Goal: Information Seeking & Learning: Learn about a topic

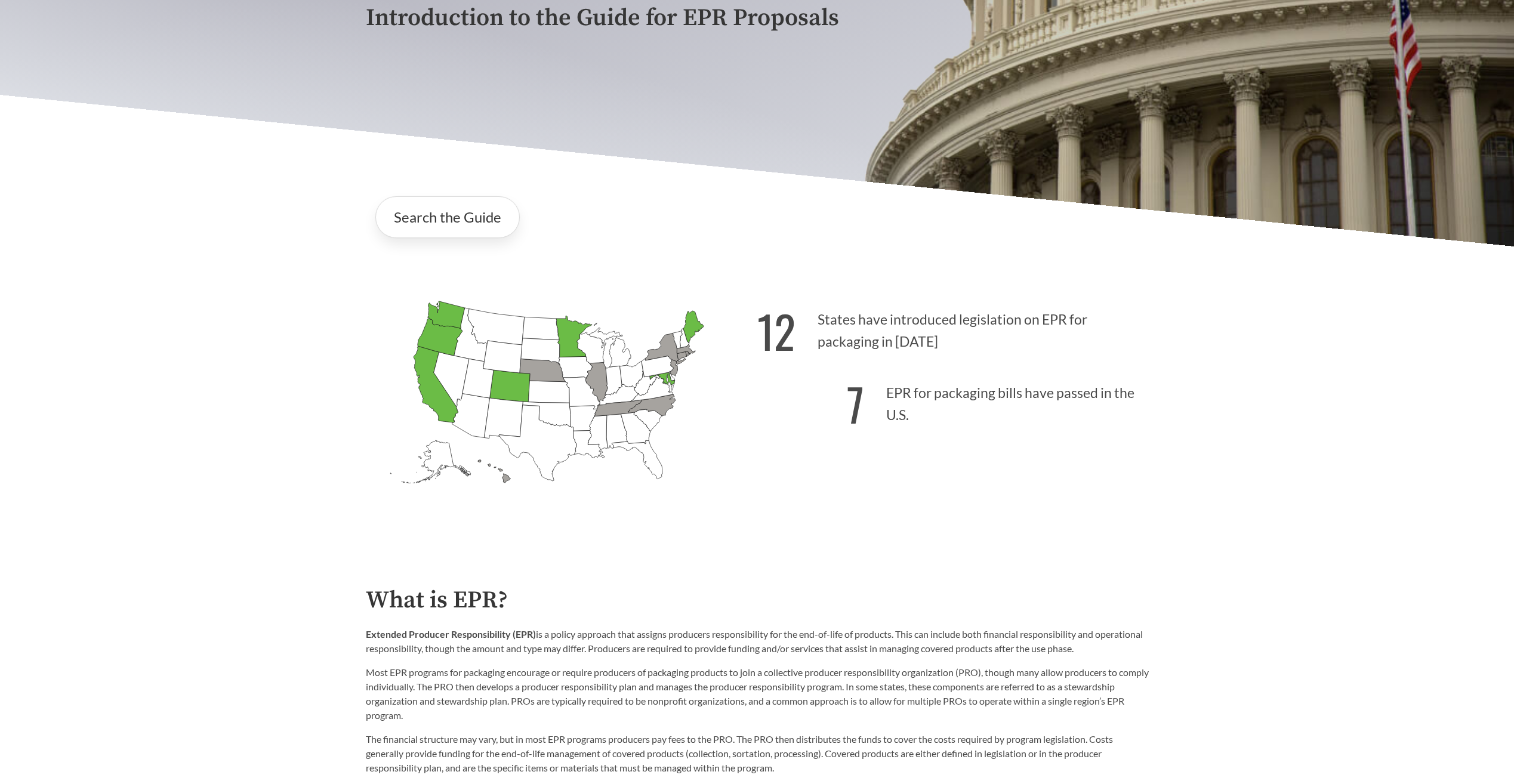
scroll to position [417, 0]
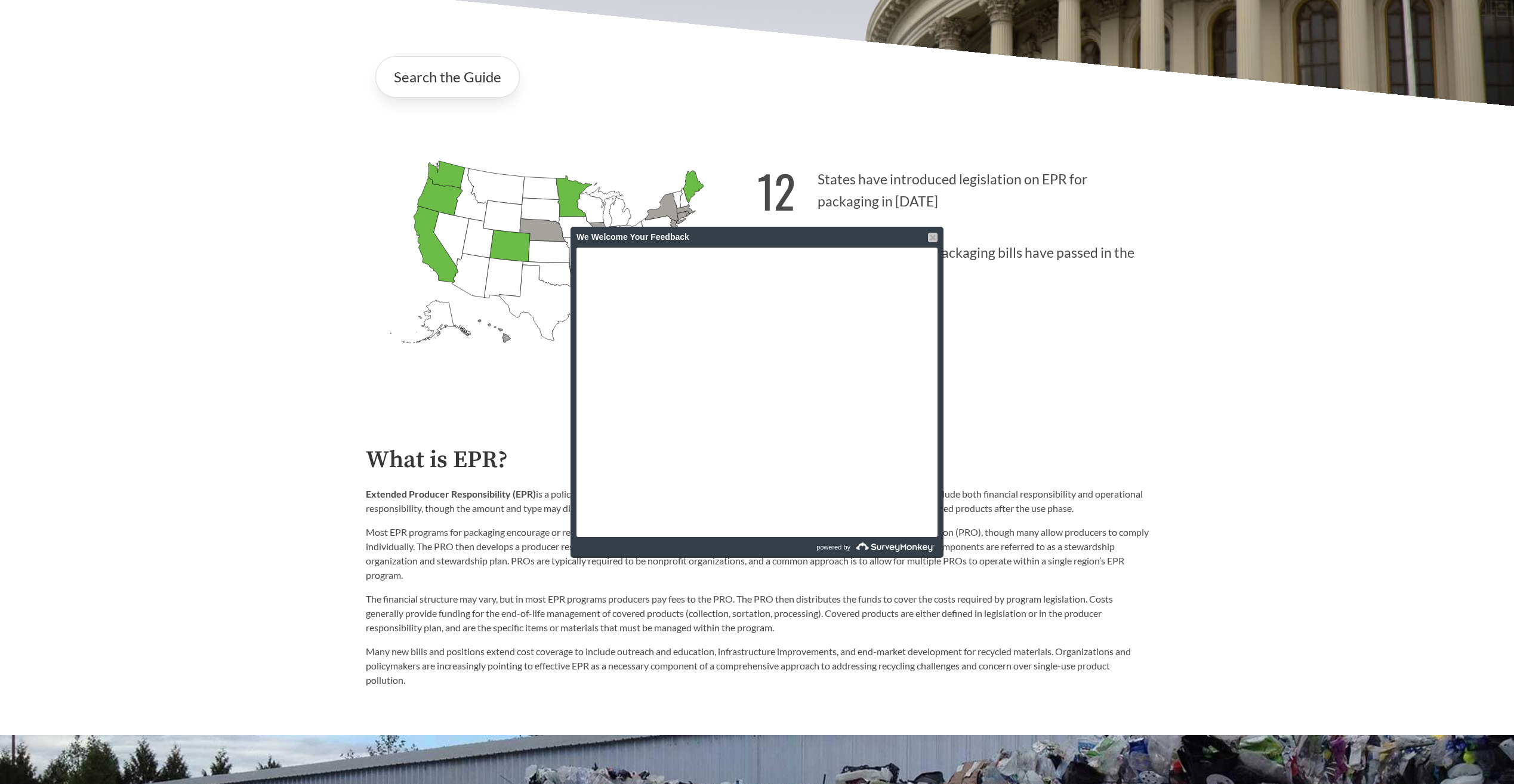
click at [934, 239] on div at bounding box center [933, 237] width 10 height 10
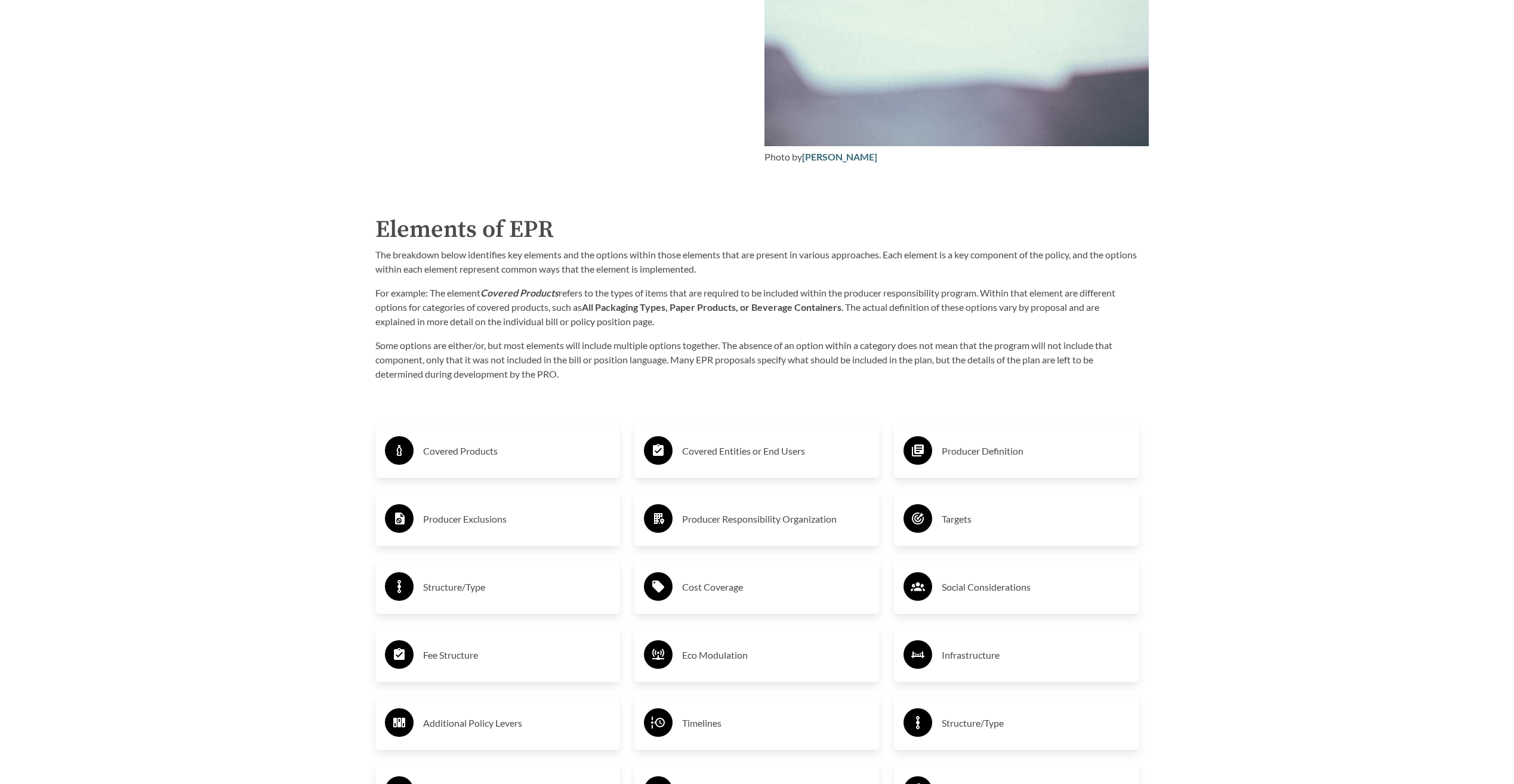
scroll to position [1968, 0]
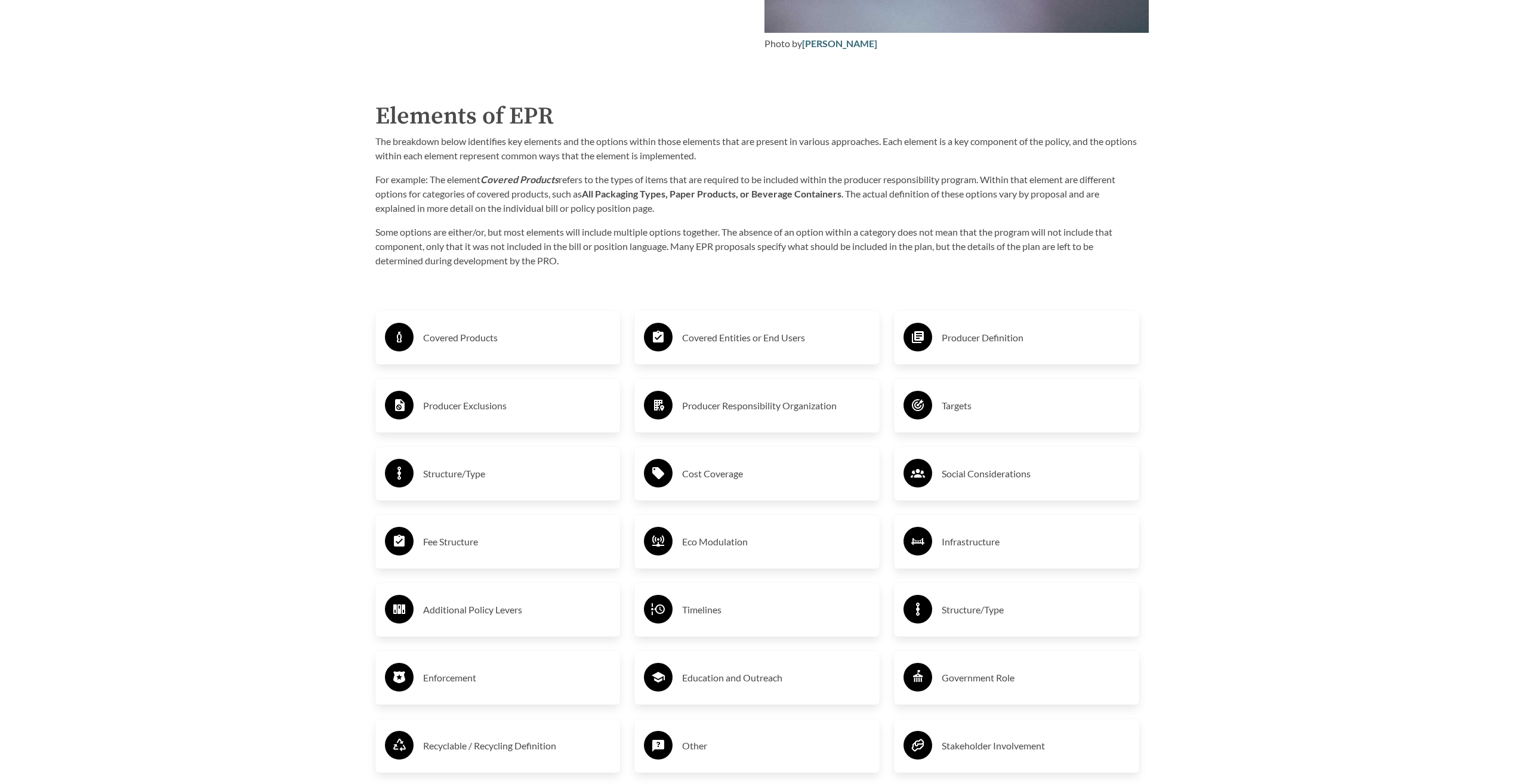
drag, startPoint x: 434, startPoint y: 339, endPoint x: 351, endPoint y: 395, distance: 100.1
click at [452, 346] on h3 "Covered Products" at bounding box center [517, 338] width 188 height 19
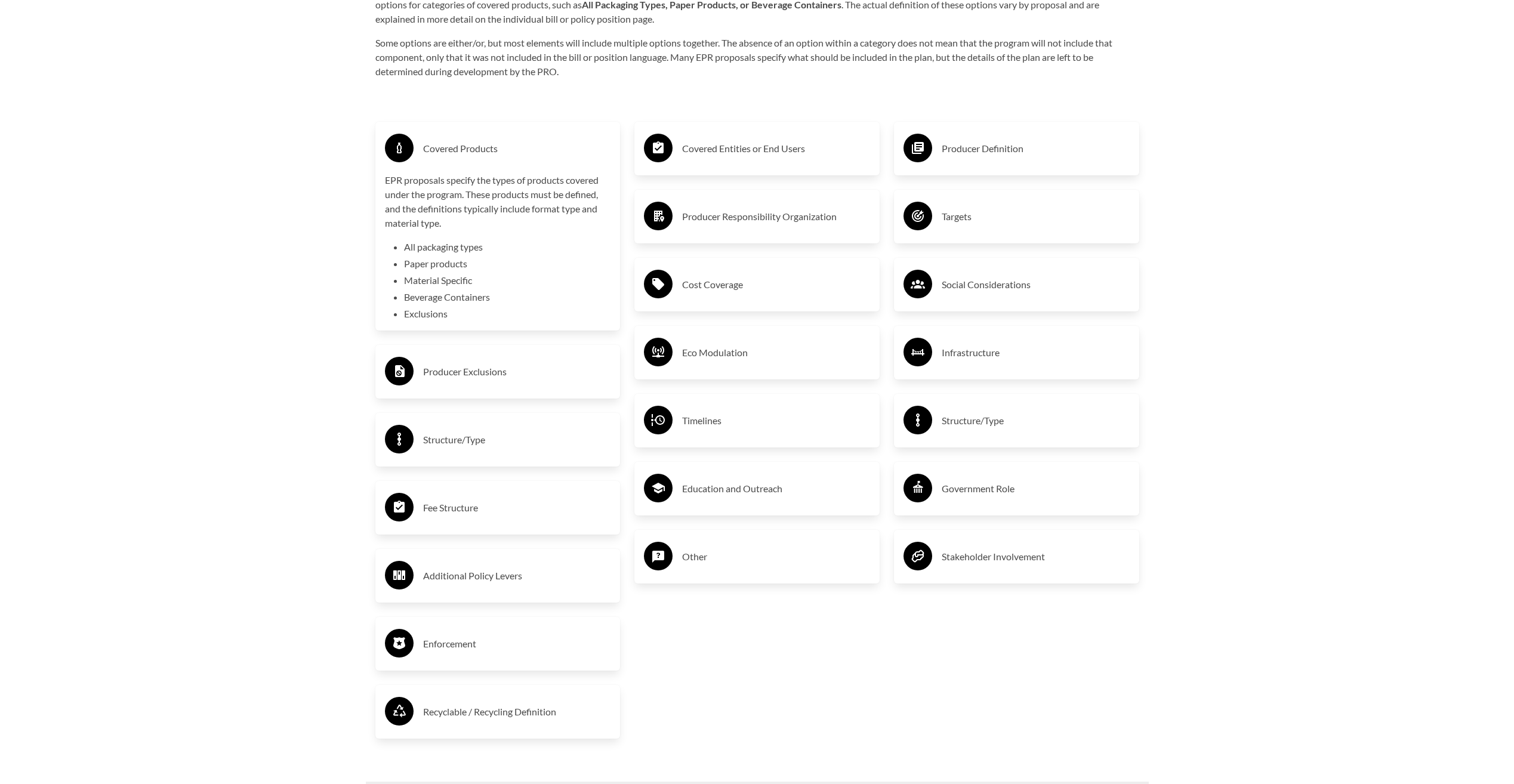
scroll to position [2207, 0]
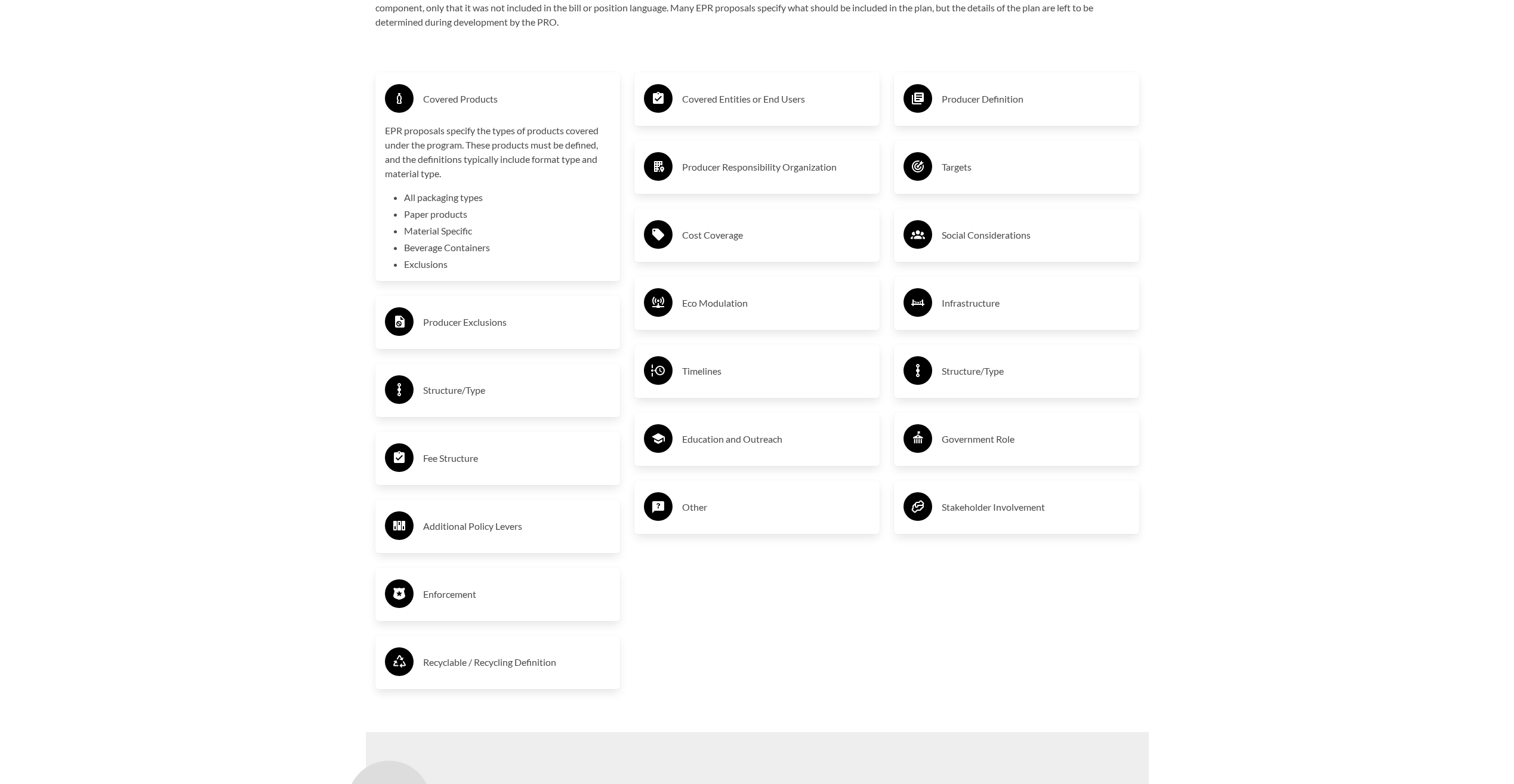
click at [495, 322] on h3 "Producer Exclusions" at bounding box center [517, 322] width 188 height 19
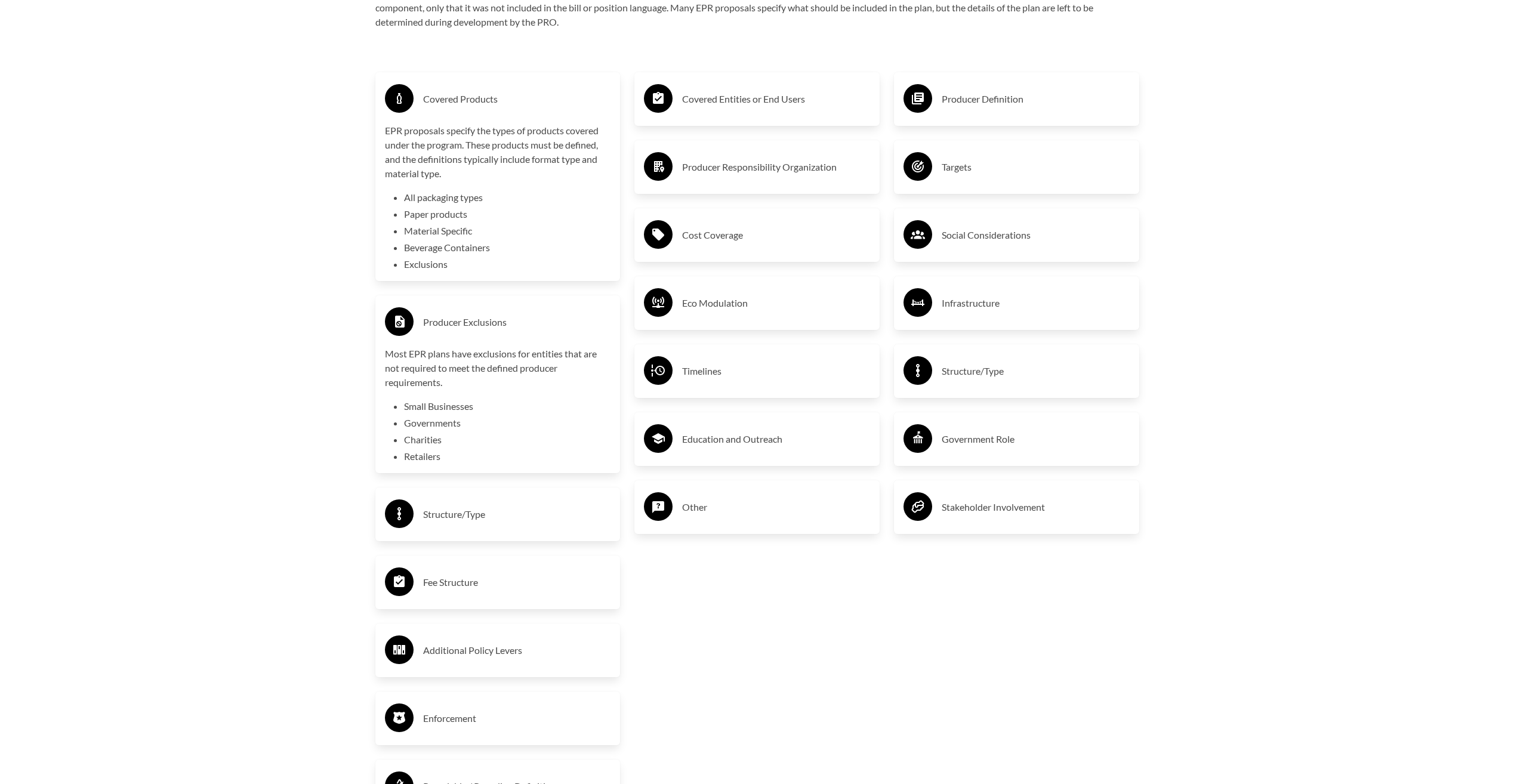
click at [445, 406] on li "Small Businesses" at bounding box center [508, 406] width 207 height 14
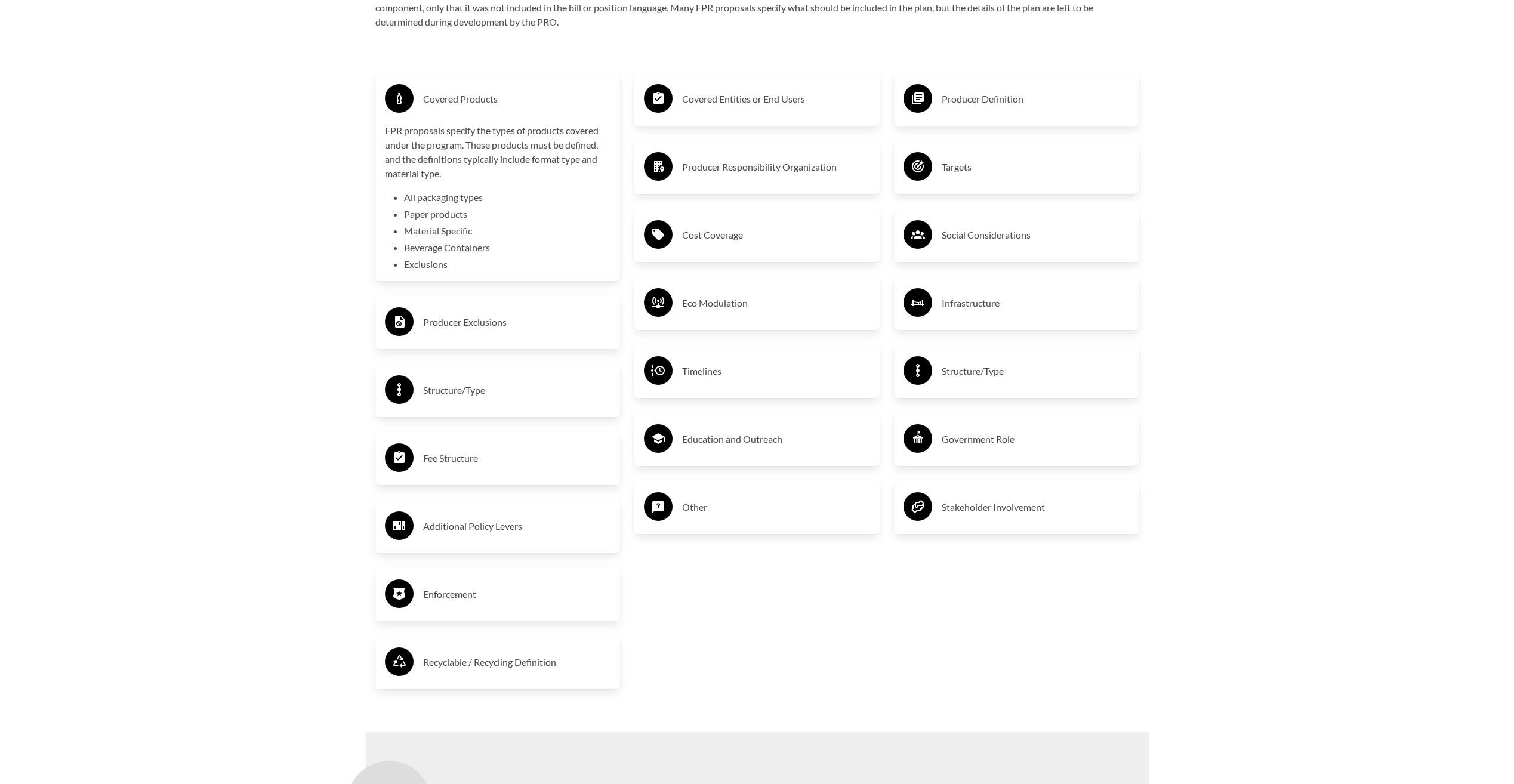
click at [468, 329] on h3 "Producer Exclusions" at bounding box center [517, 322] width 188 height 19
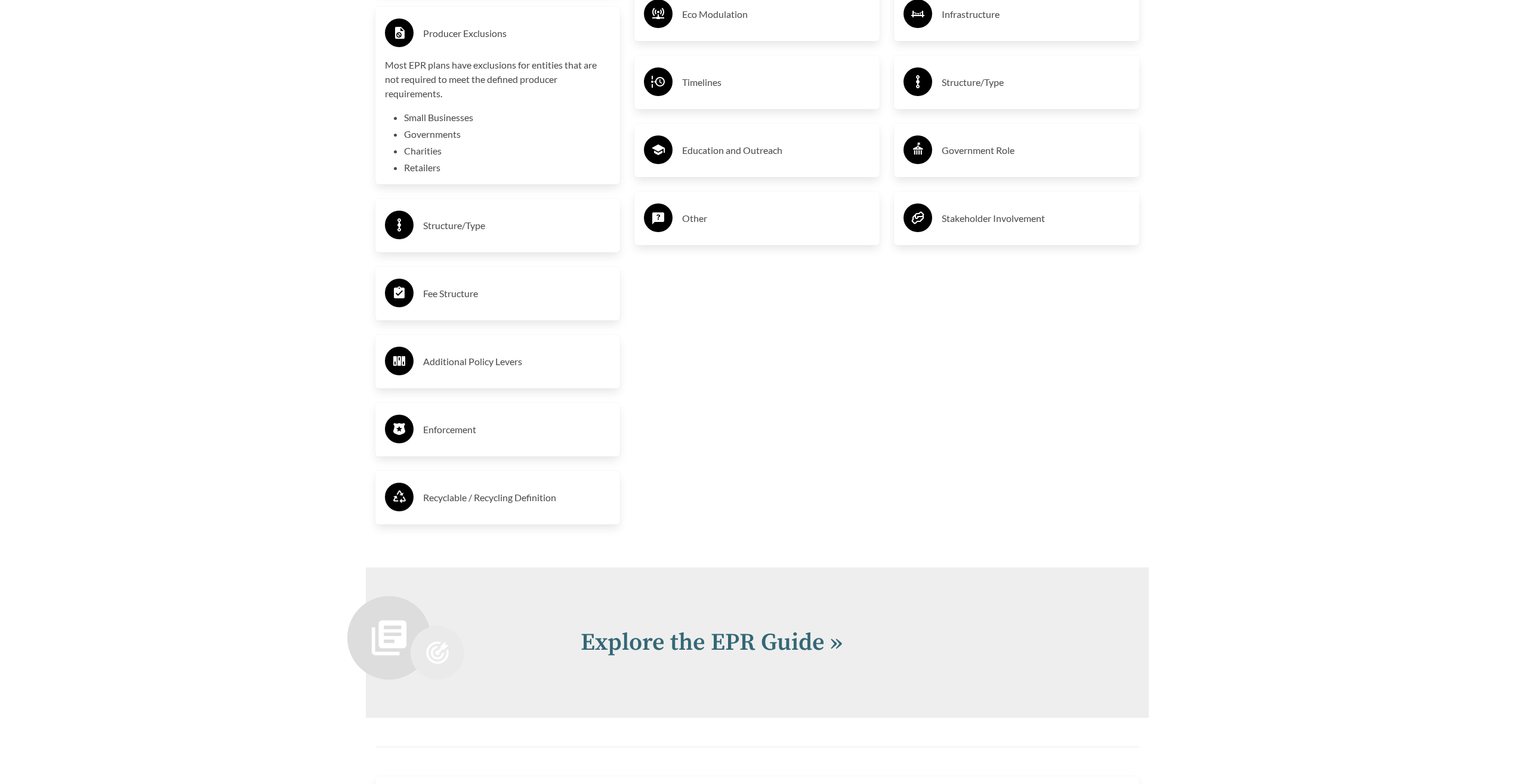
scroll to position [2506, 0]
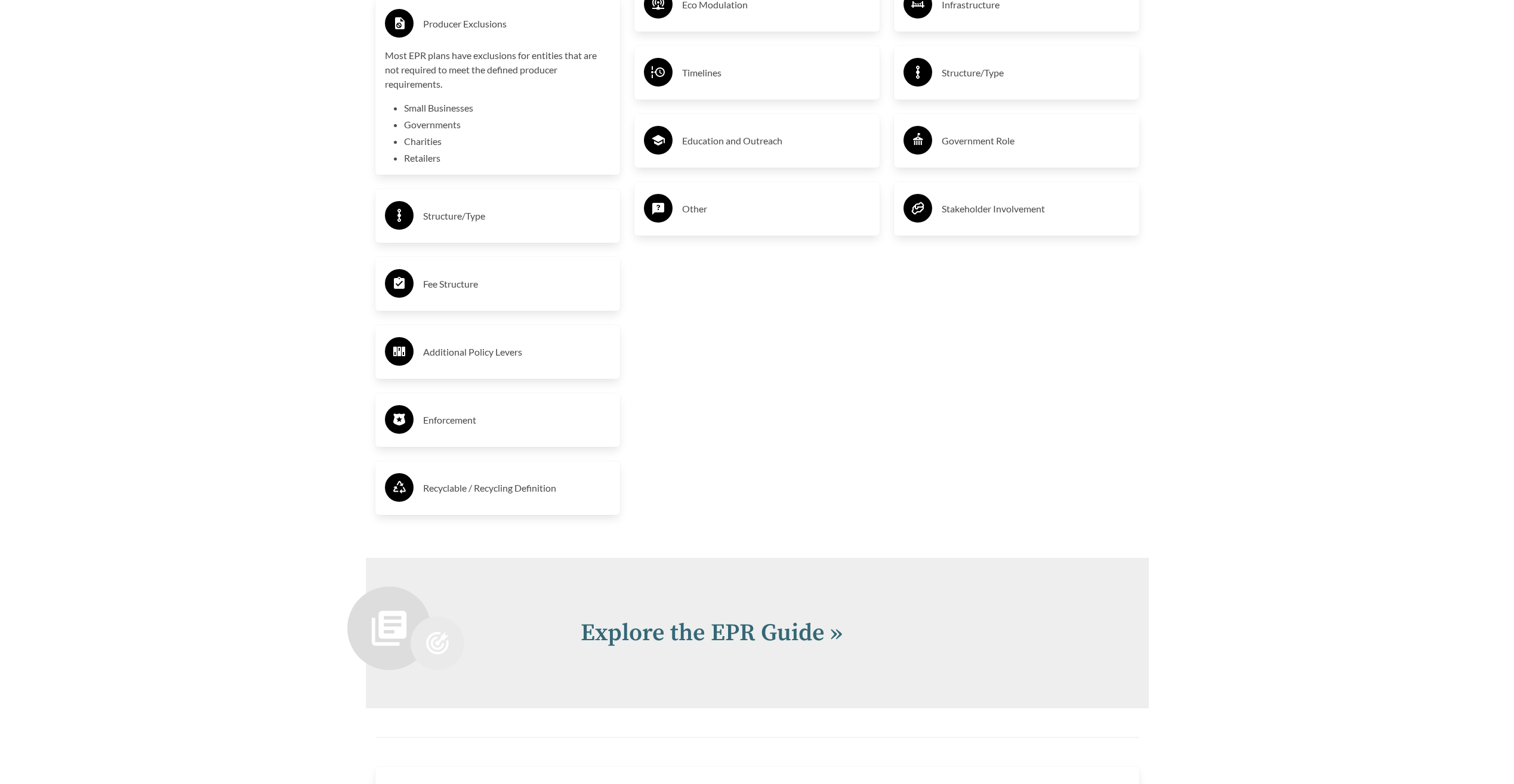
click at [445, 213] on h3 "Structure/Type" at bounding box center [517, 216] width 188 height 19
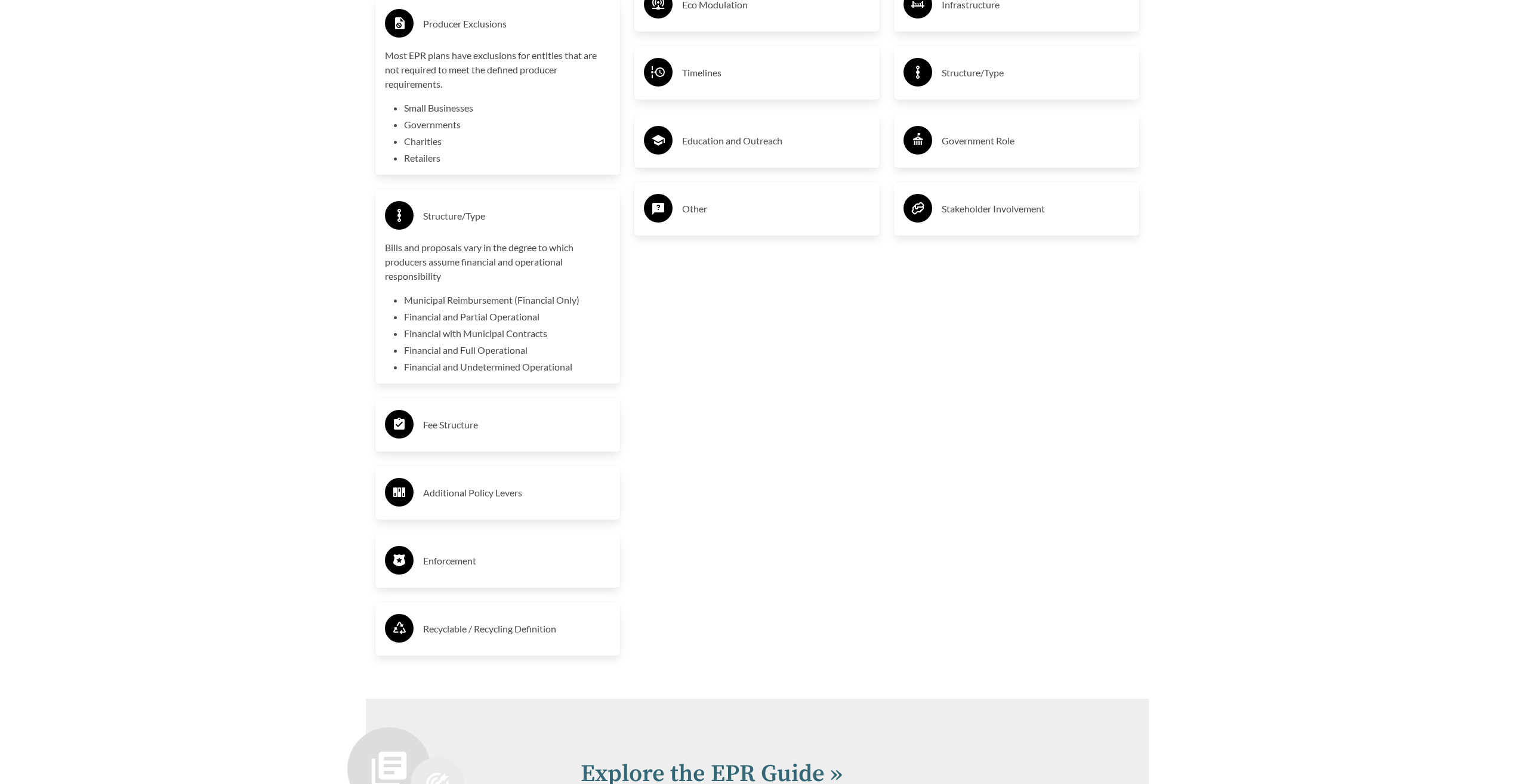
click at [468, 440] on div "Fee Structure" at bounding box center [498, 425] width 227 height 35
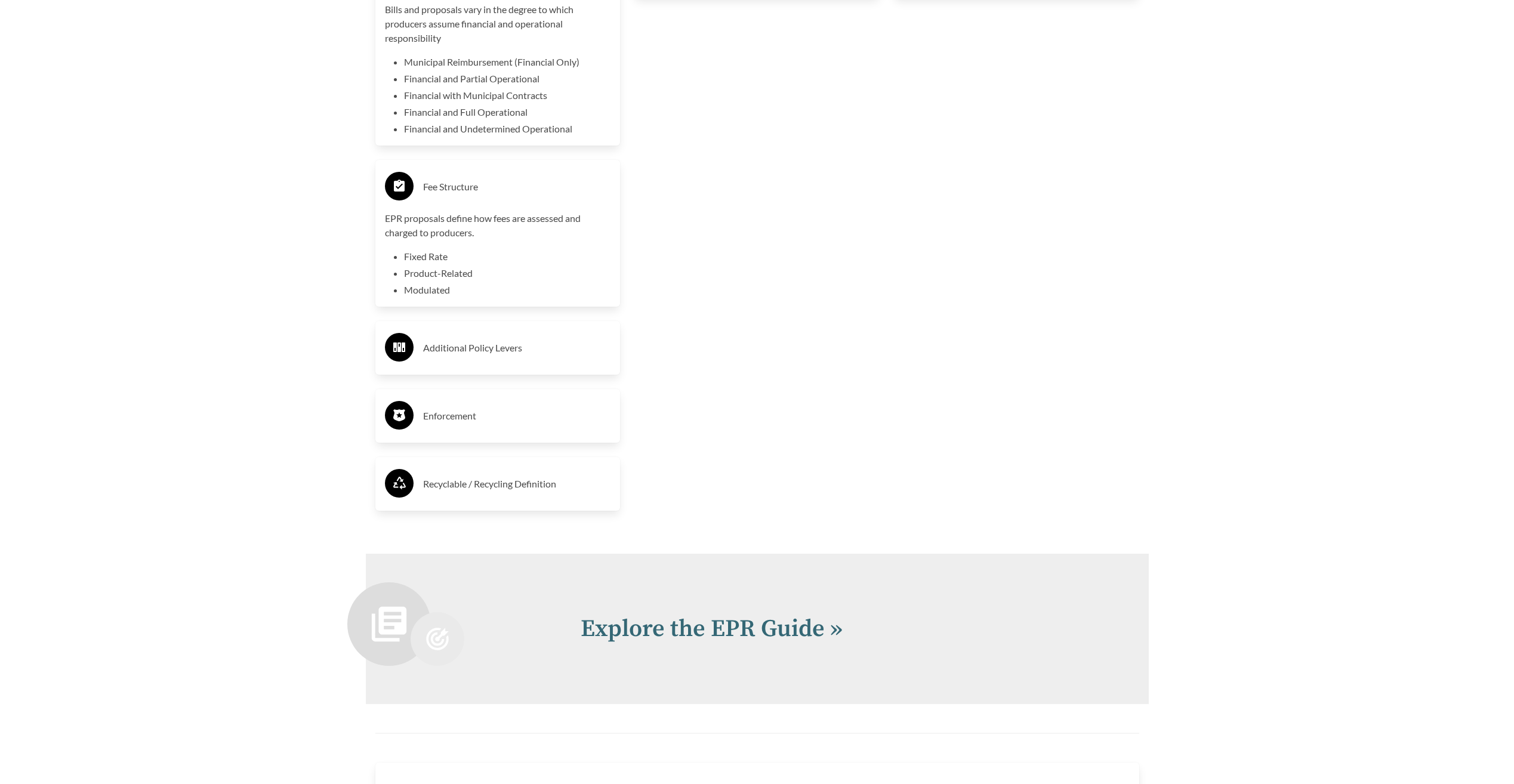
scroll to position [2804, 0]
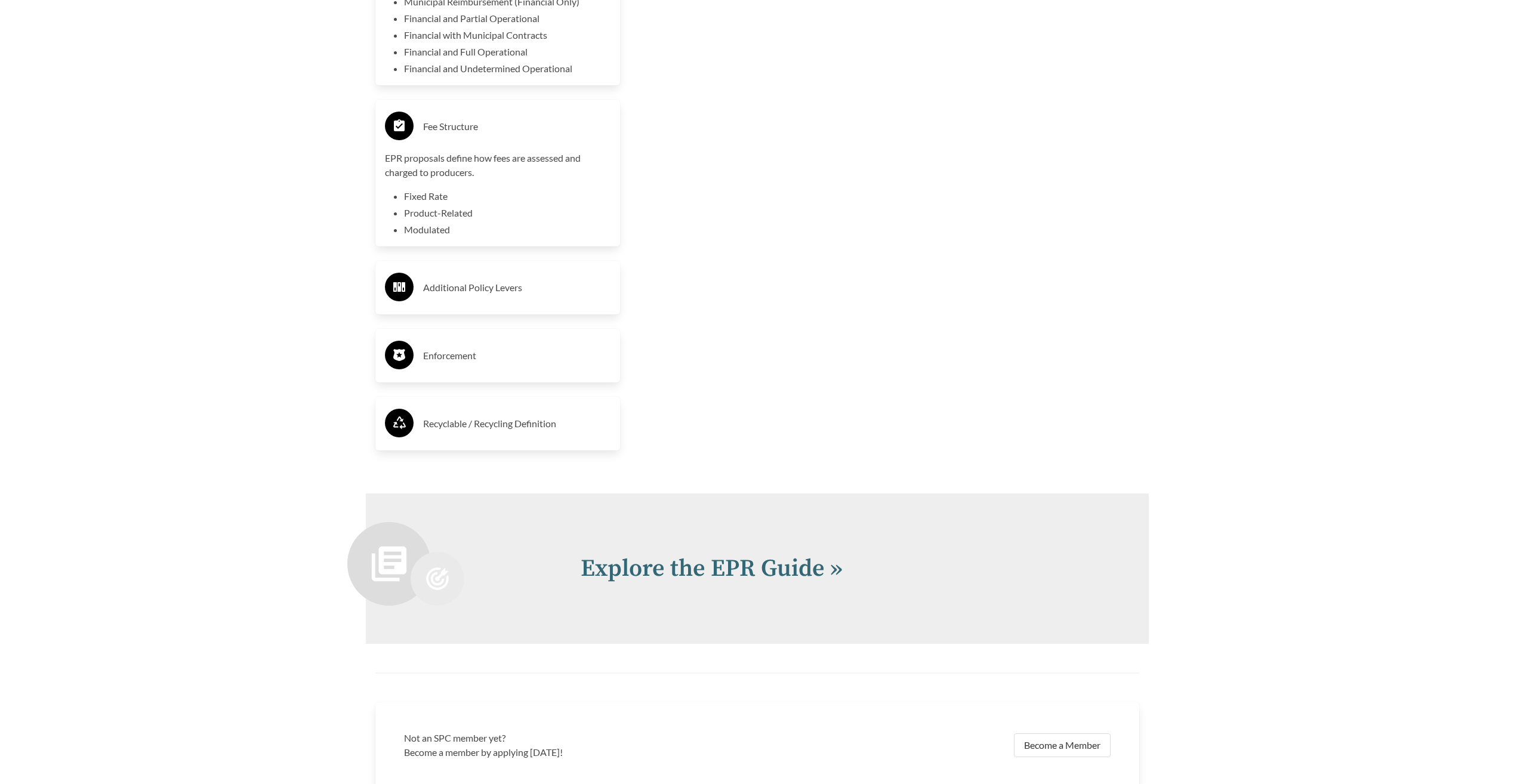
click at [447, 288] on h3 "Additional Policy Levers" at bounding box center [517, 288] width 188 height 19
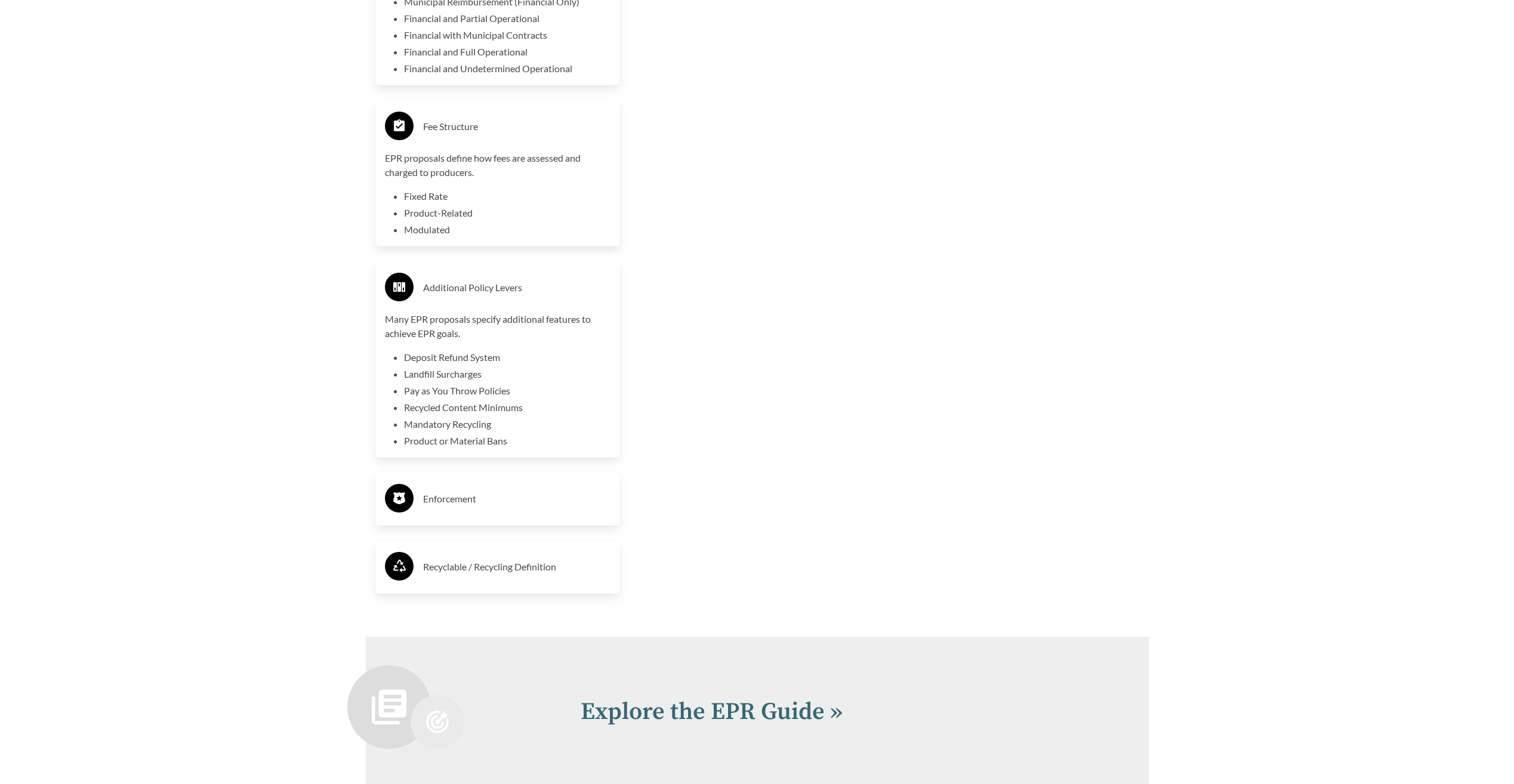
drag, startPoint x: 445, startPoint y: 485, endPoint x: 450, endPoint y: 489, distance: 6.4
click at [445, 486] on div "Enforcement" at bounding box center [498, 499] width 227 height 35
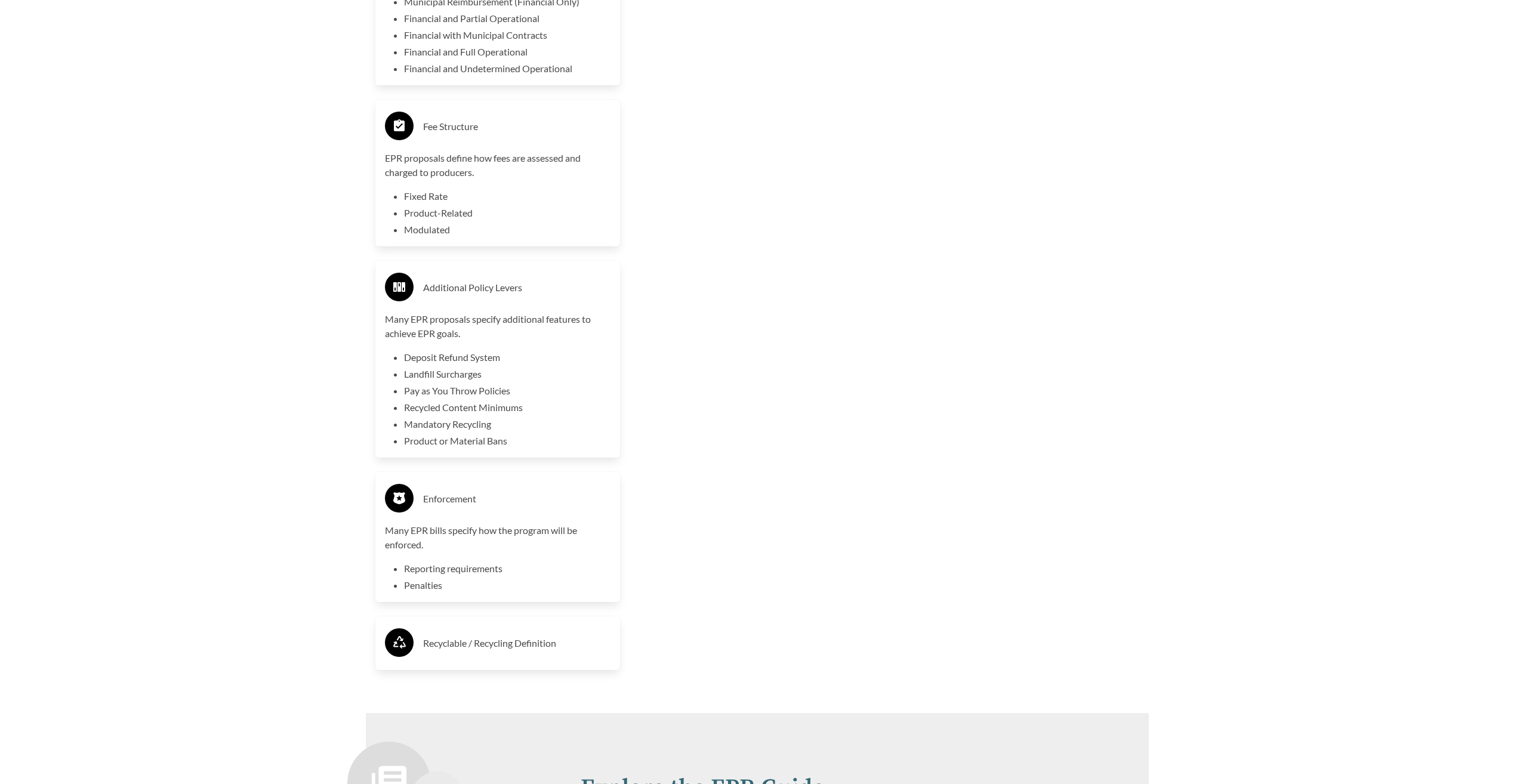
click at [487, 641] on h3 "Recyclable / Recycling Definition" at bounding box center [517, 643] width 188 height 19
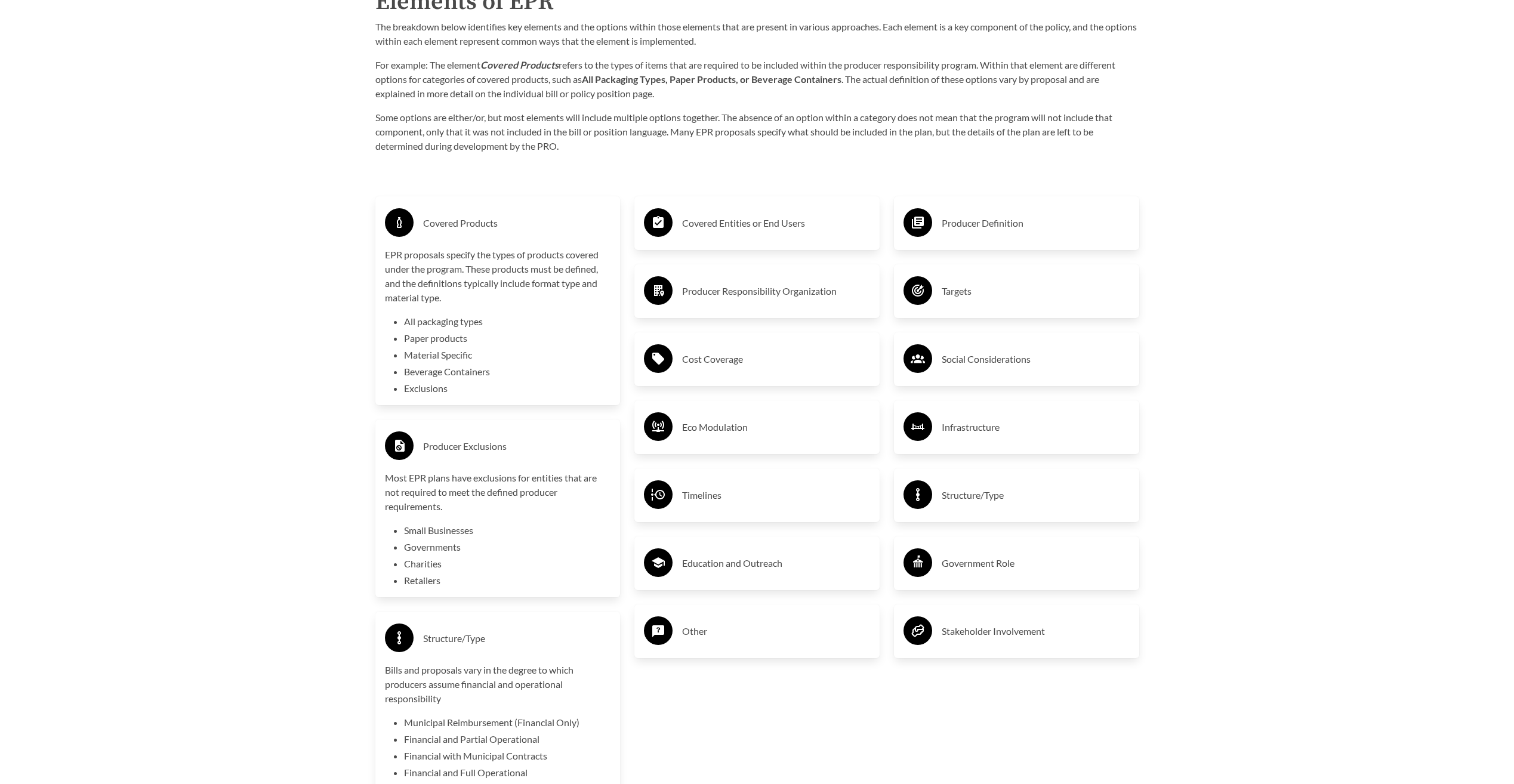
scroll to position [2029, 0]
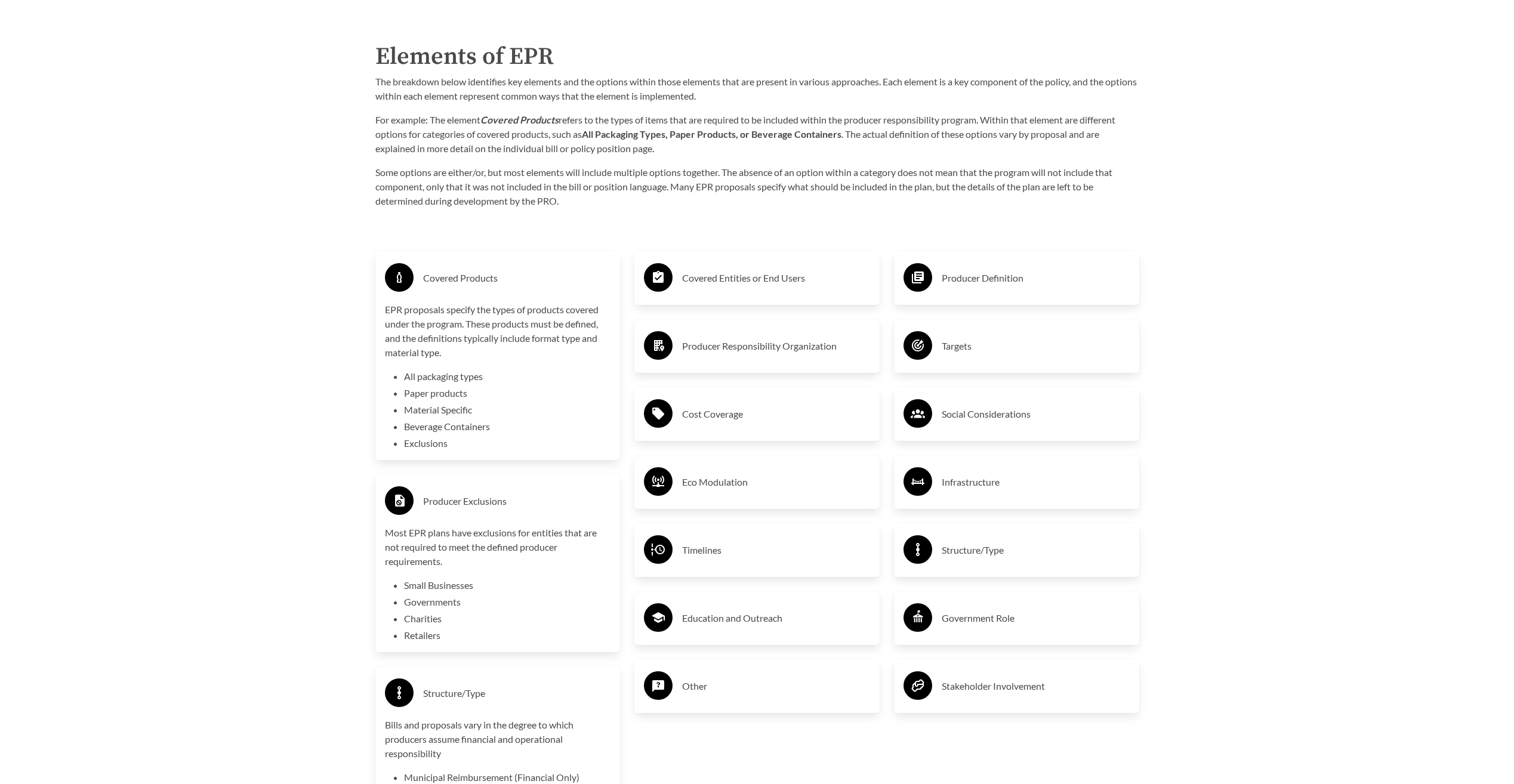
click at [741, 285] on h3 "Covered Entities or End Users" at bounding box center [777, 278] width 188 height 19
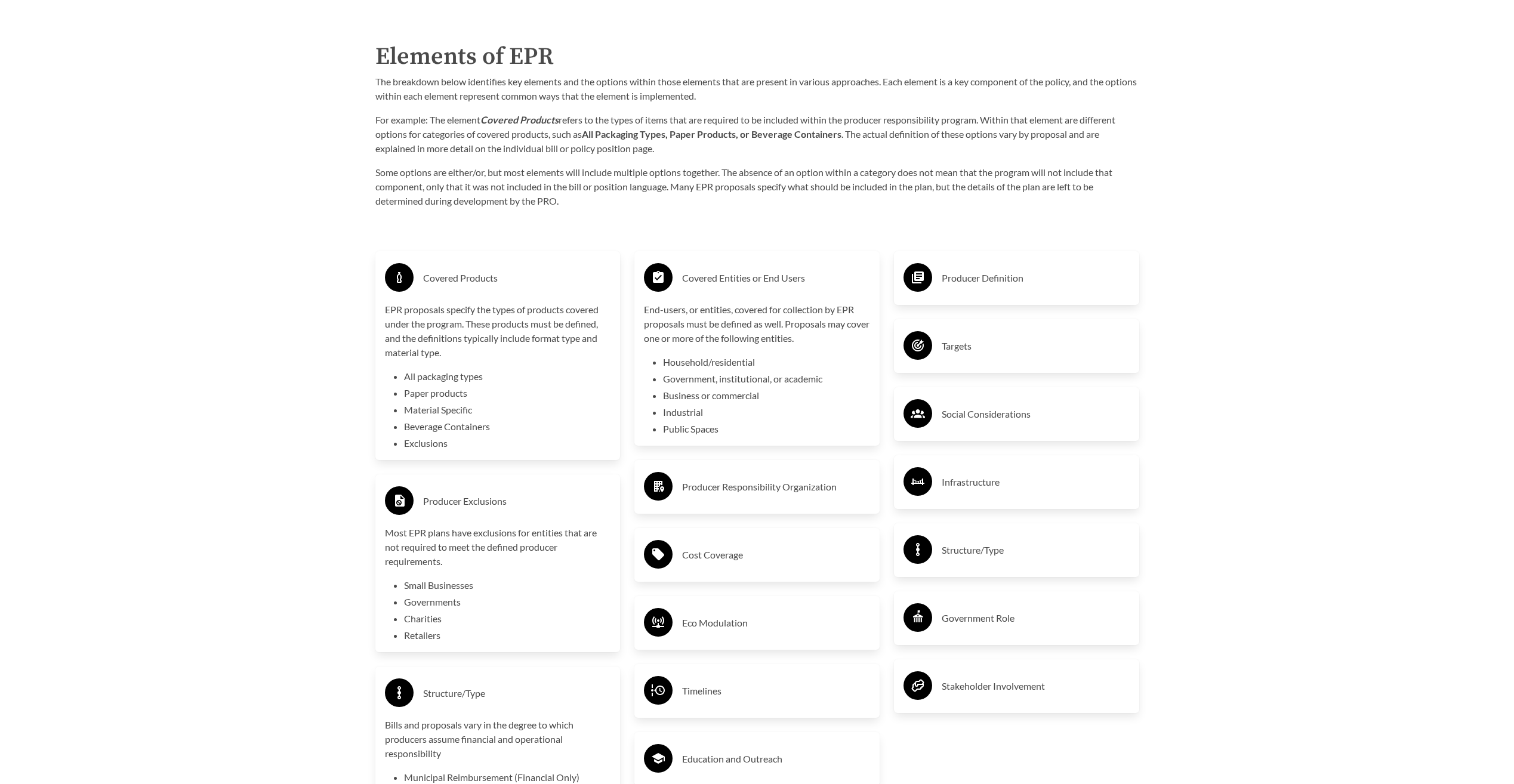
click at [758, 492] on h3 "Producer Responsibility Organization" at bounding box center [777, 487] width 188 height 19
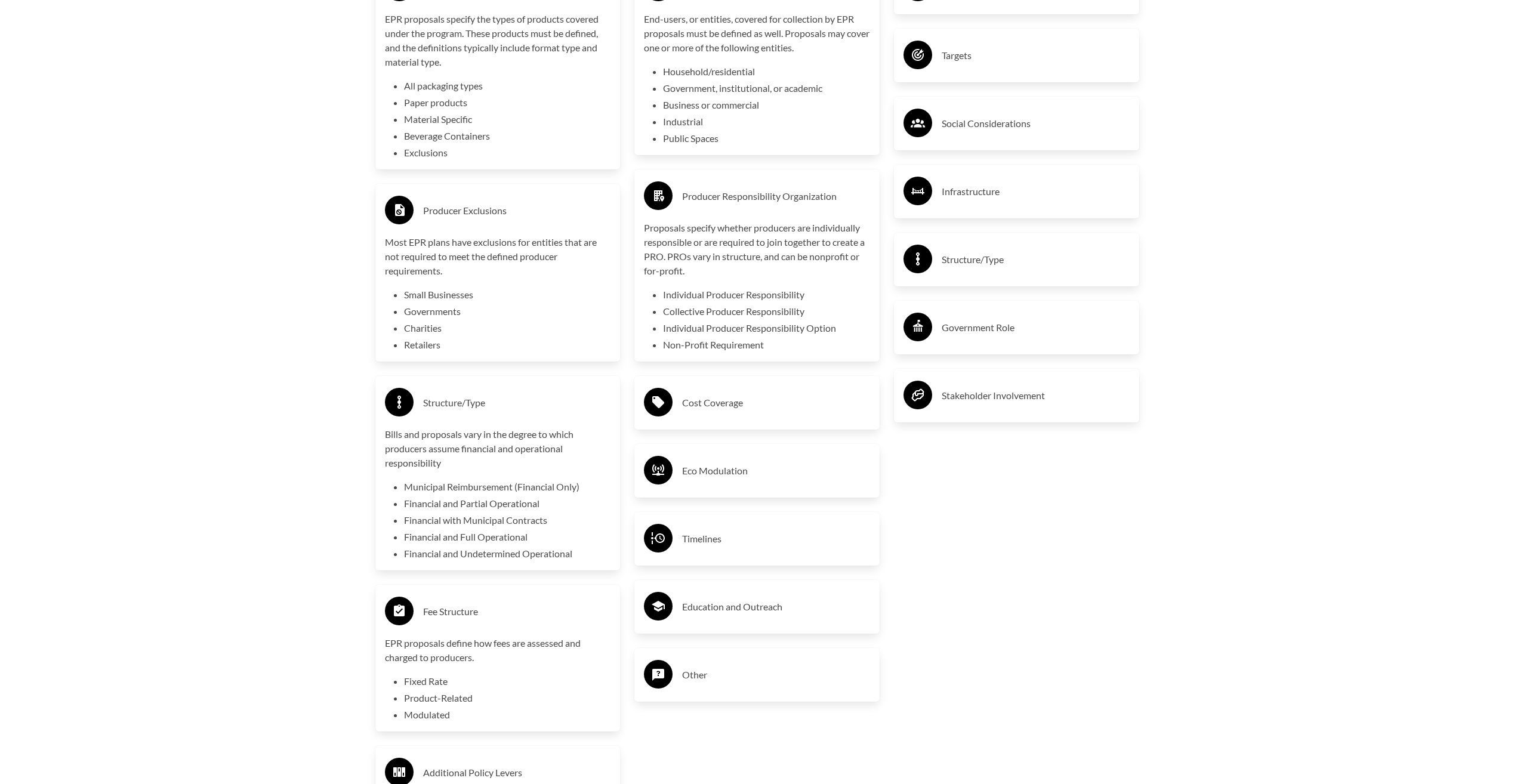
scroll to position [2326, 0]
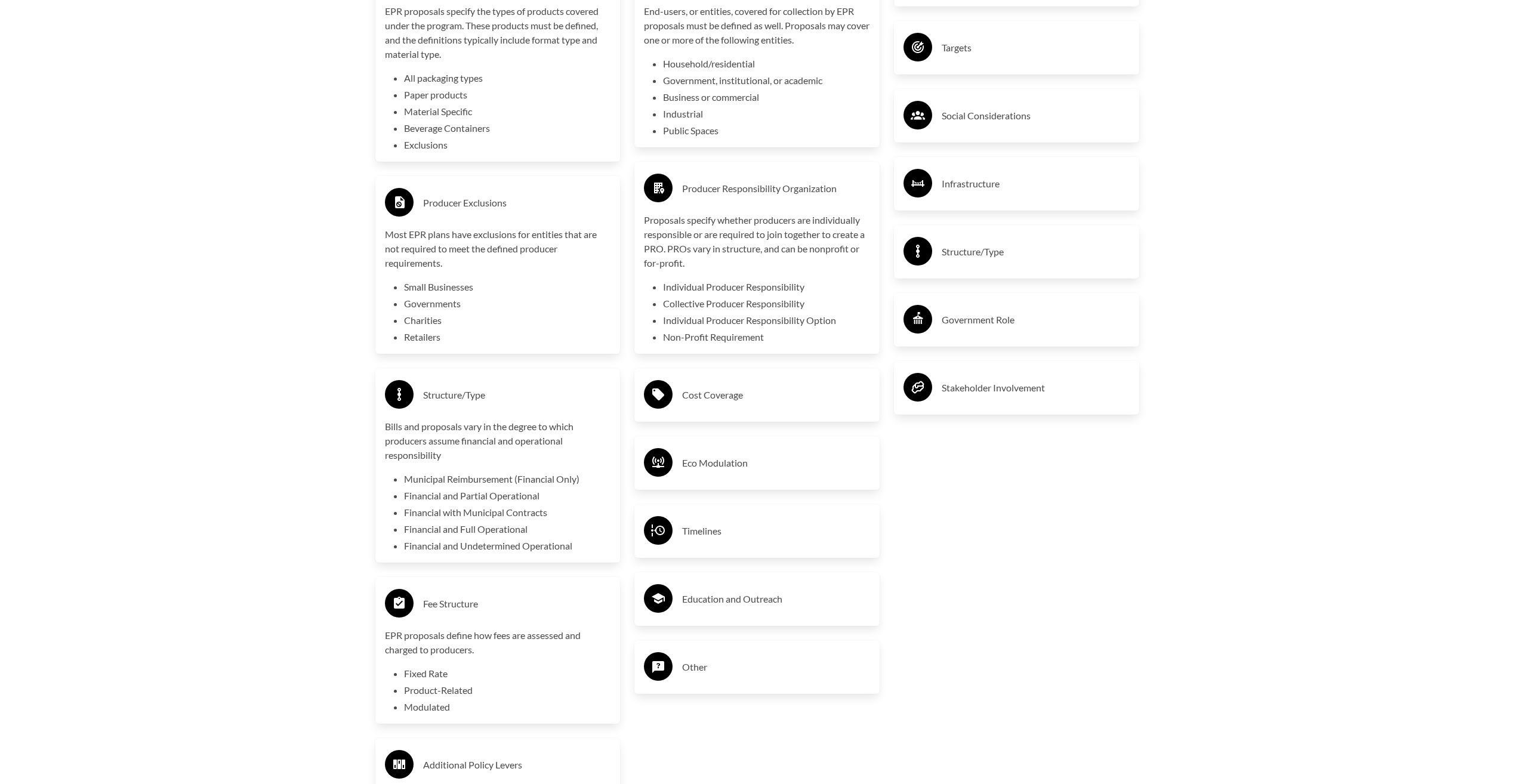
click at [733, 403] on h3 "Cost Coverage" at bounding box center [777, 395] width 188 height 19
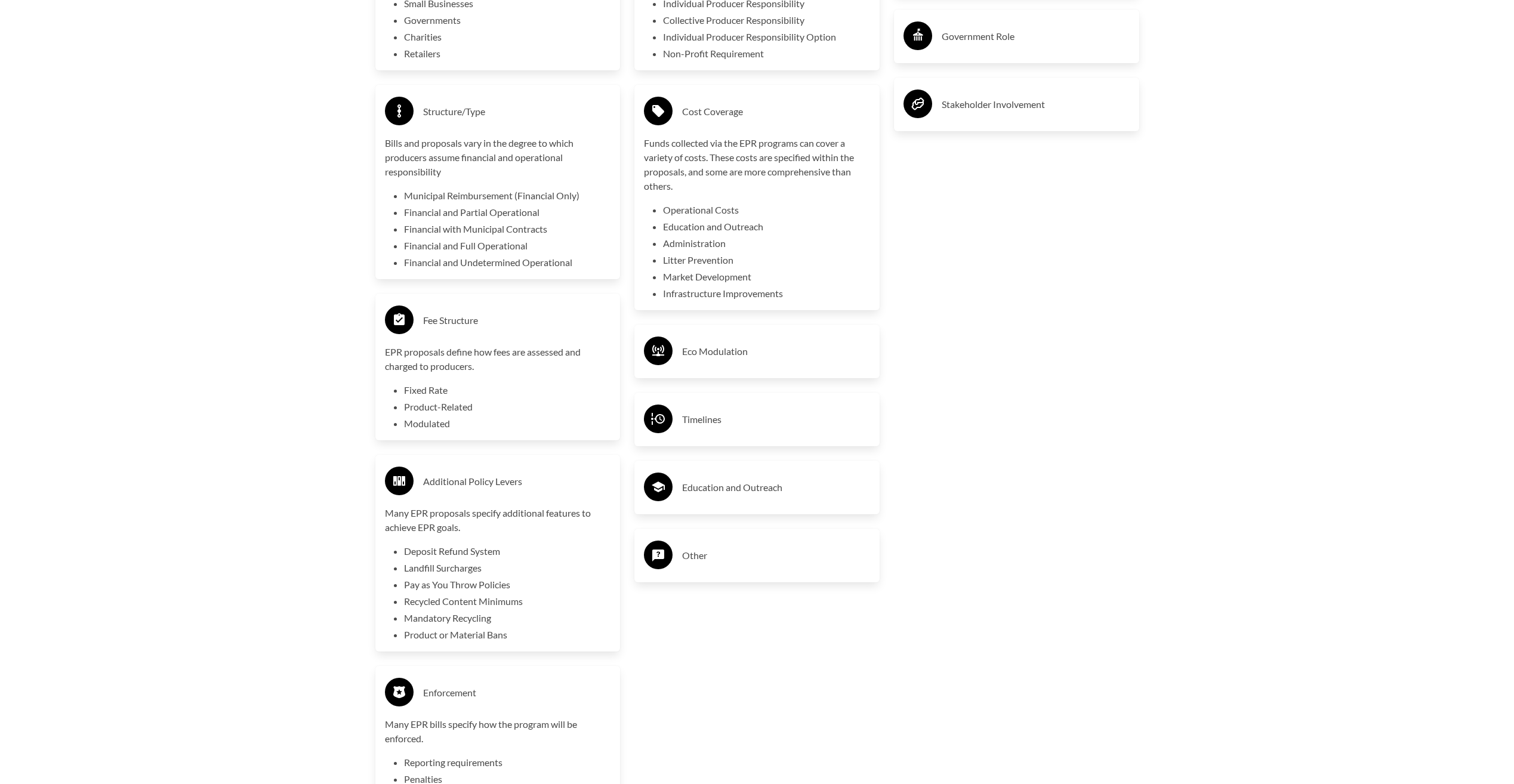
scroll to position [2625, 0]
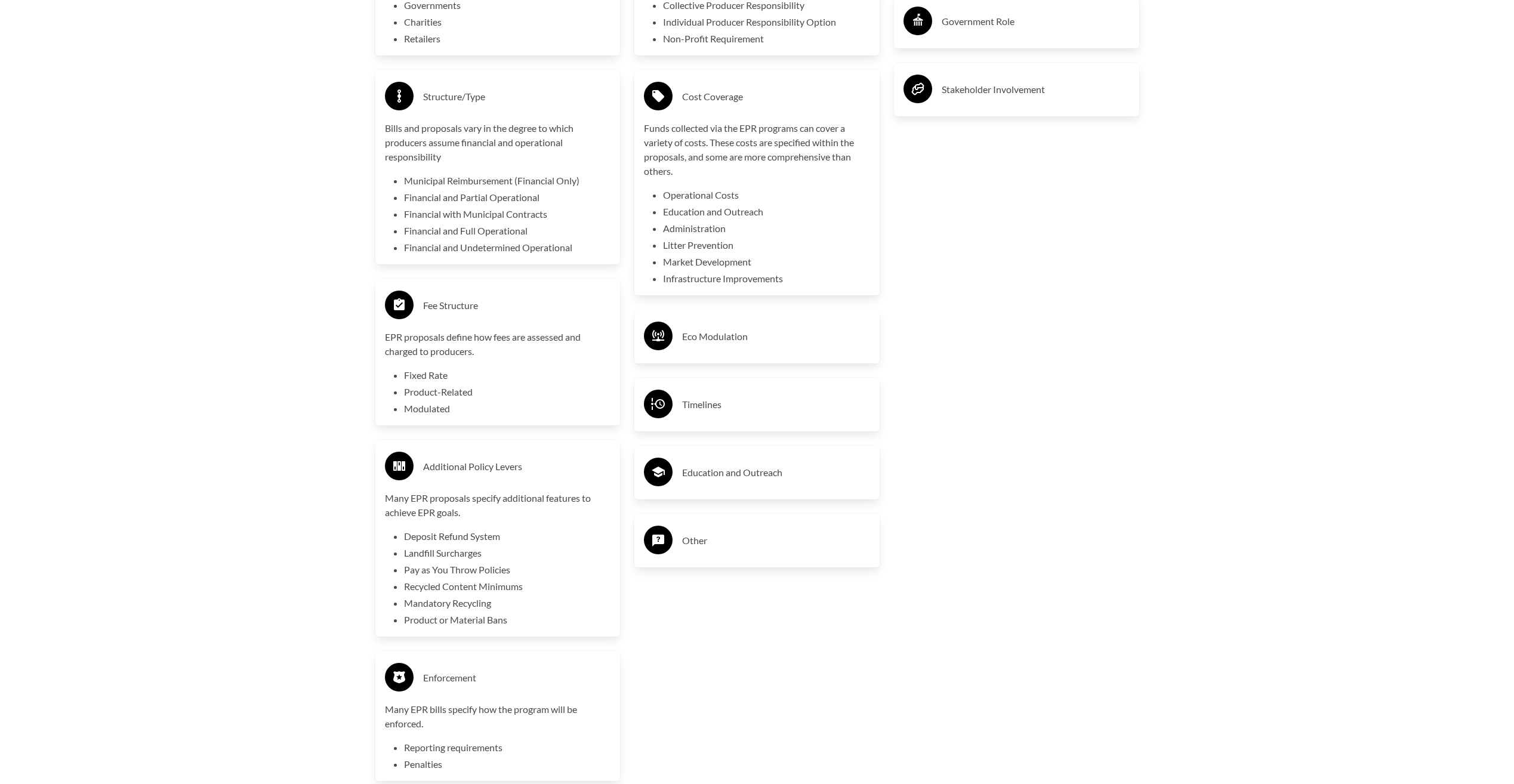
click at [714, 333] on h3 "Eco Modulation" at bounding box center [777, 337] width 188 height 19
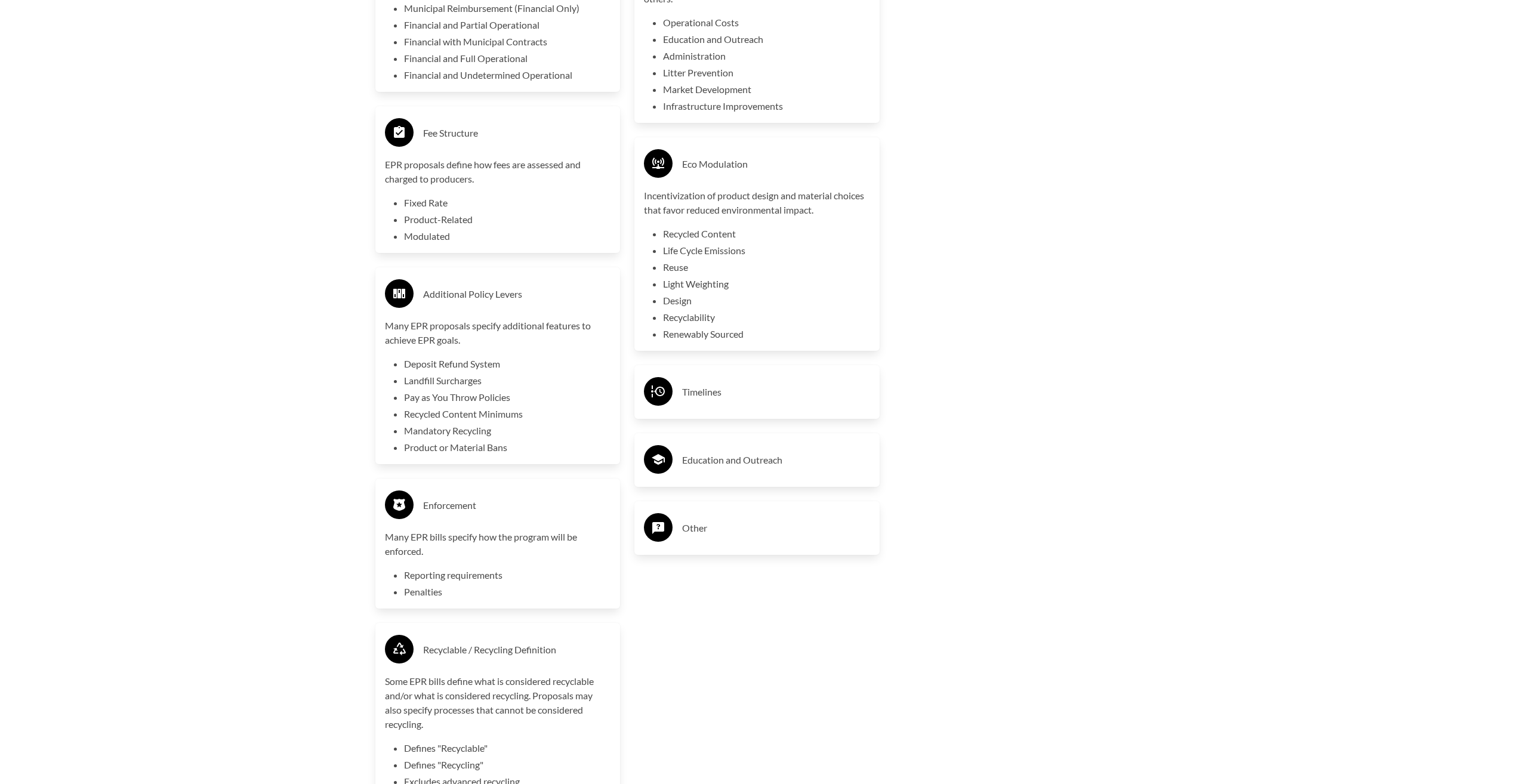
scroll to position [2804, 0]
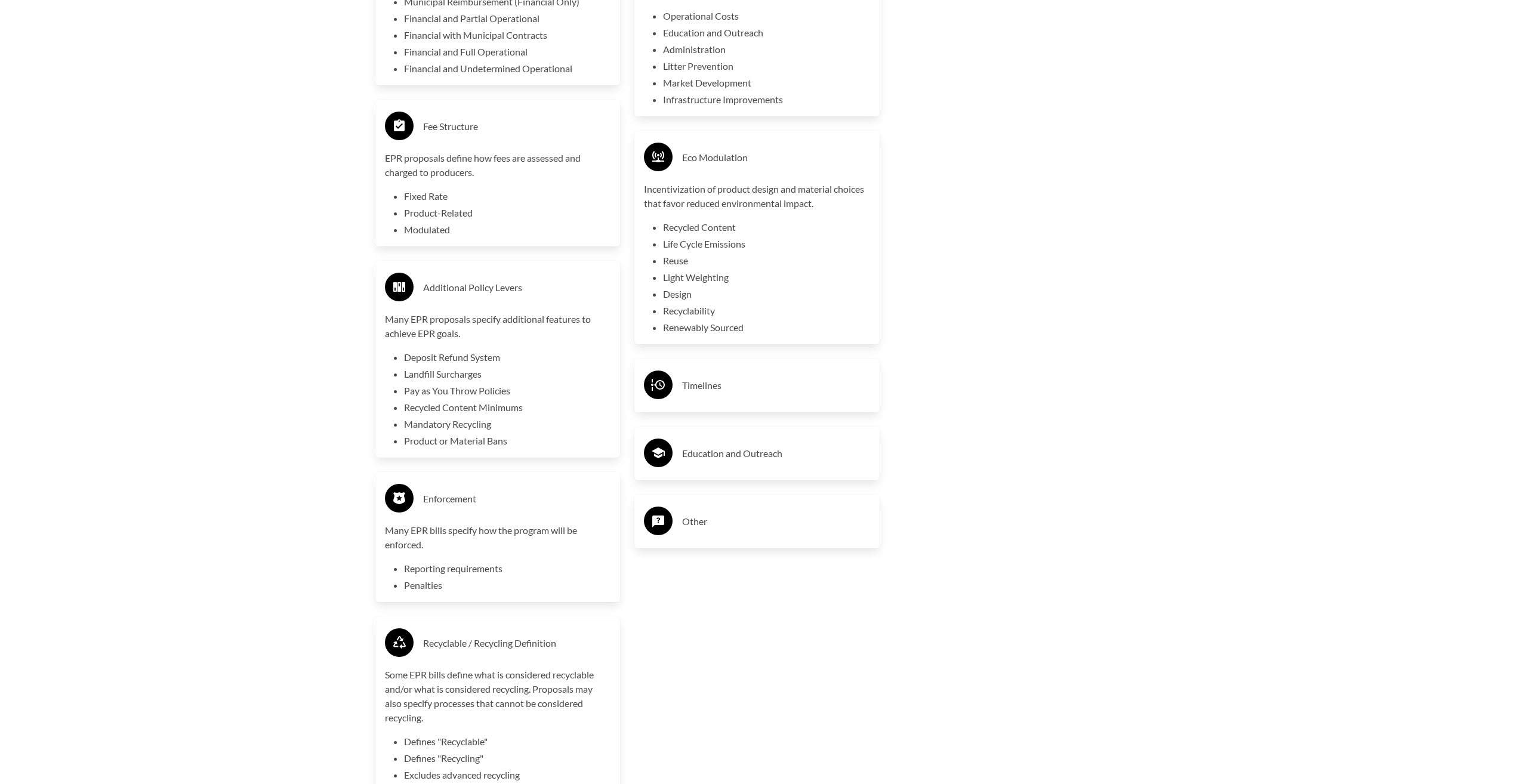
click at [710, 389] on h3 "Timelines" at bounding box center [777, 386] width 188 height 19
click at [712, 546] on h3 "Education and Outreach" at bounding box center [777, 549] width 188 height 19
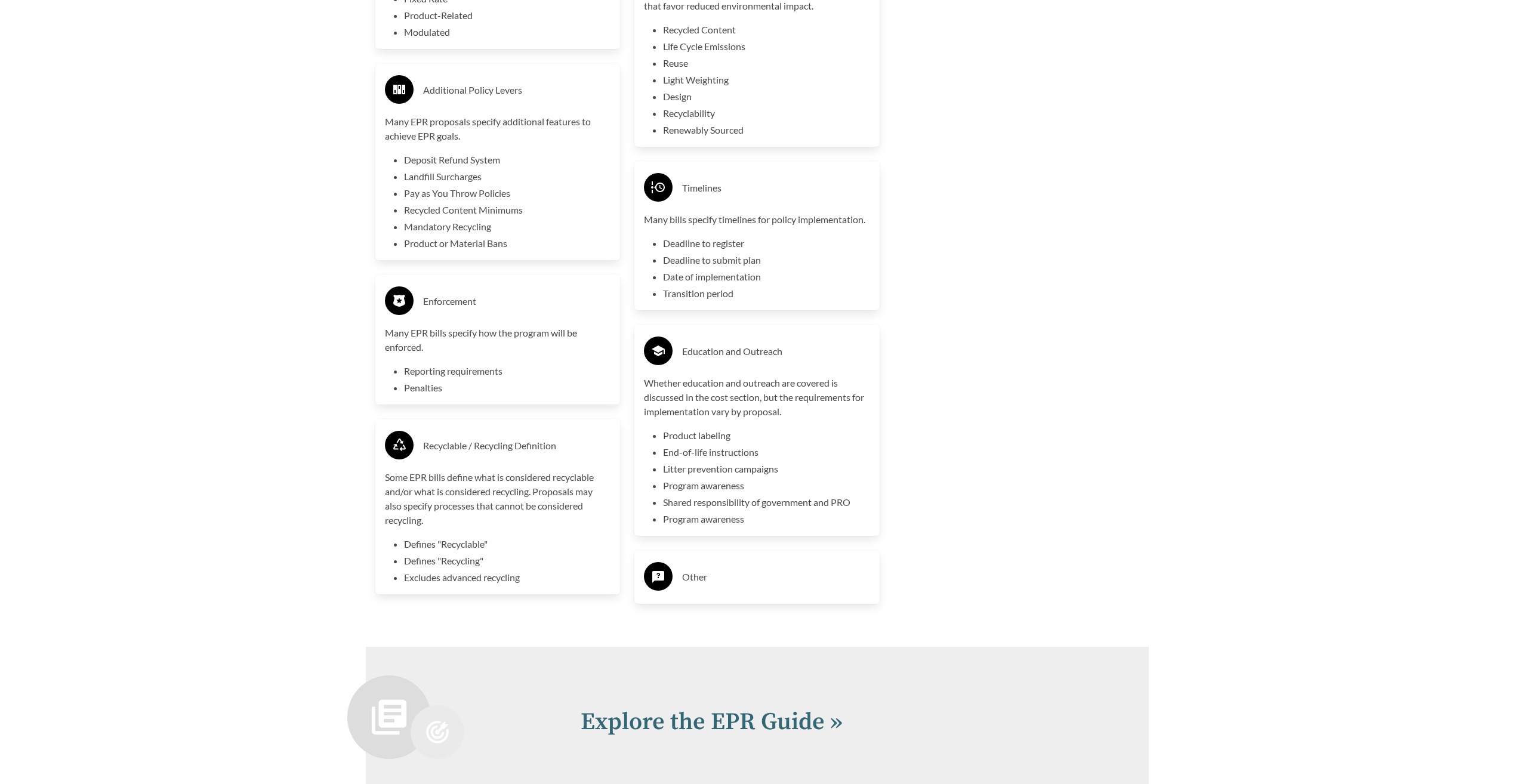
scroll to position [3102, 0]
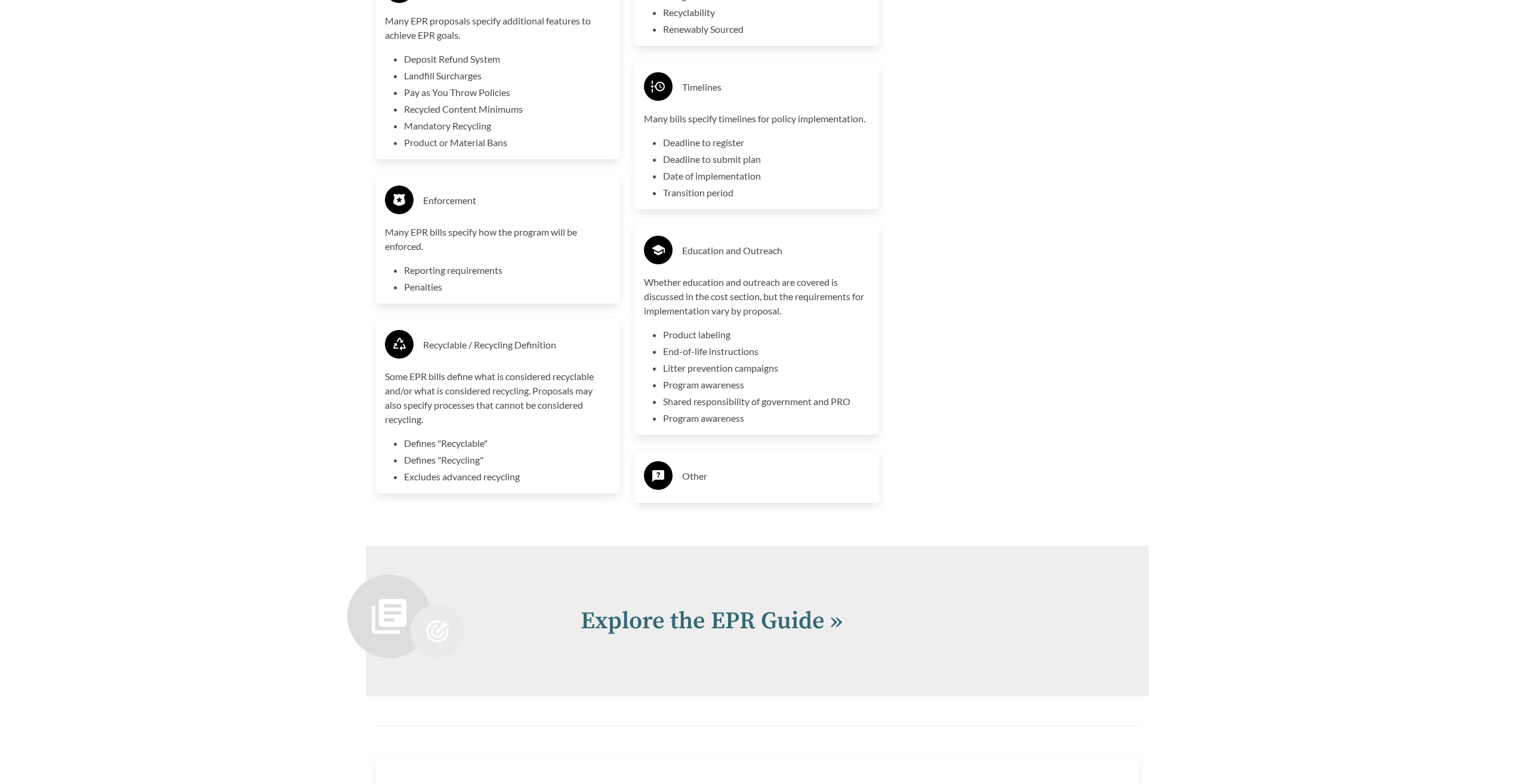
click at [723, 475] on h3 "Other" at bounding box center [777, 476] width 188 height 19
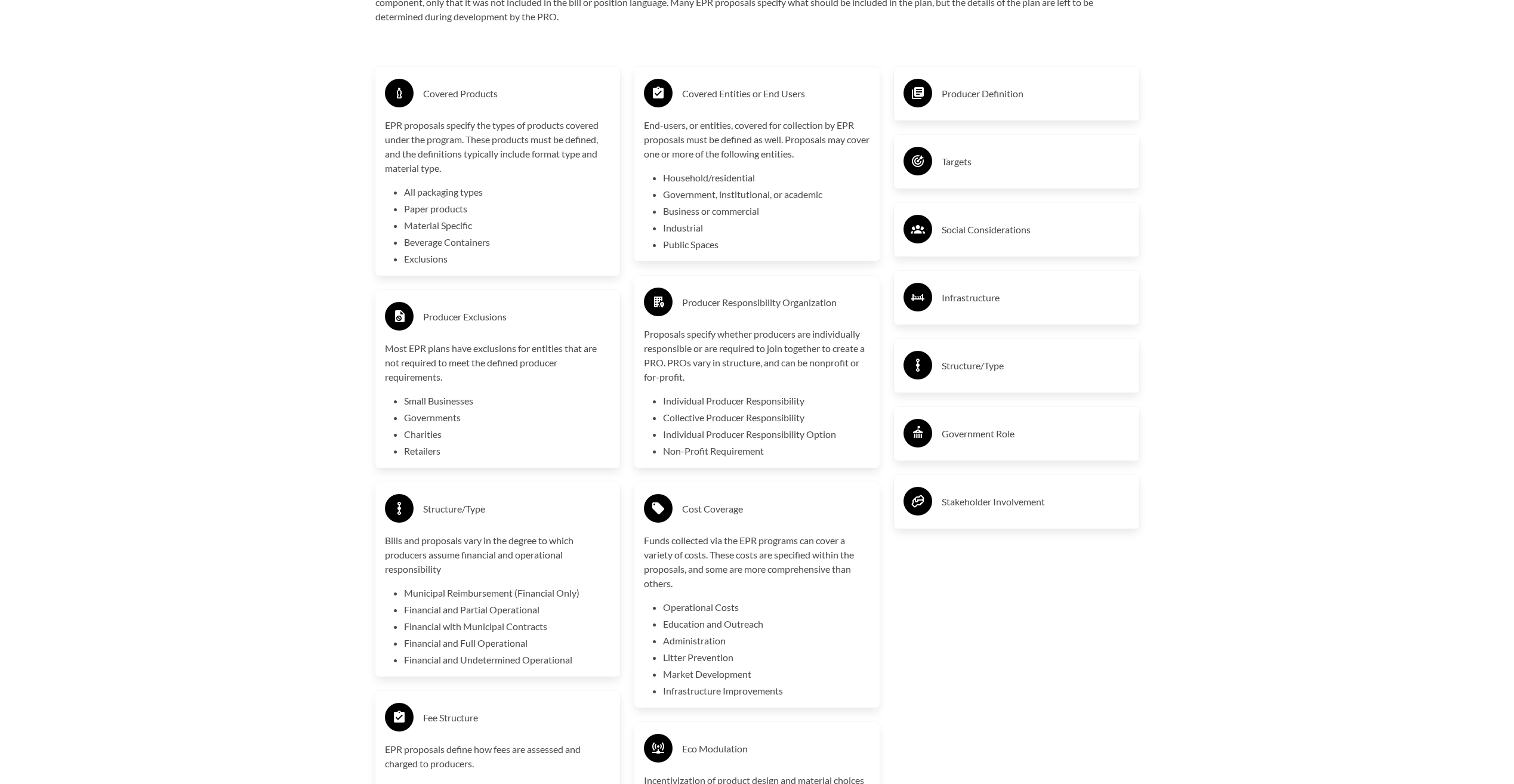
scroll to position [2207, 0]
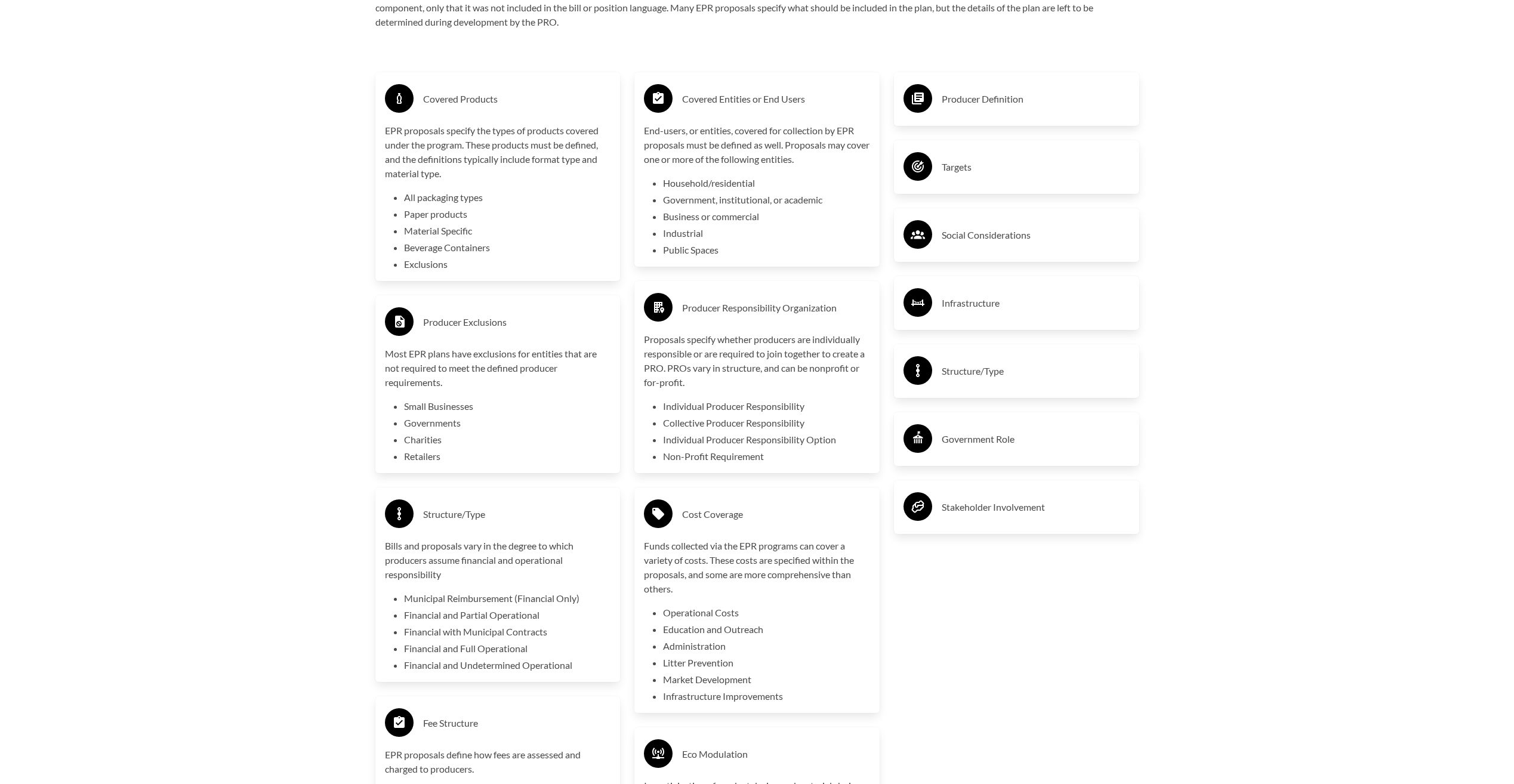
click at [976, 108] on h3 "Producer Definition" at bounding box center [1036, 99] width 188 height 19
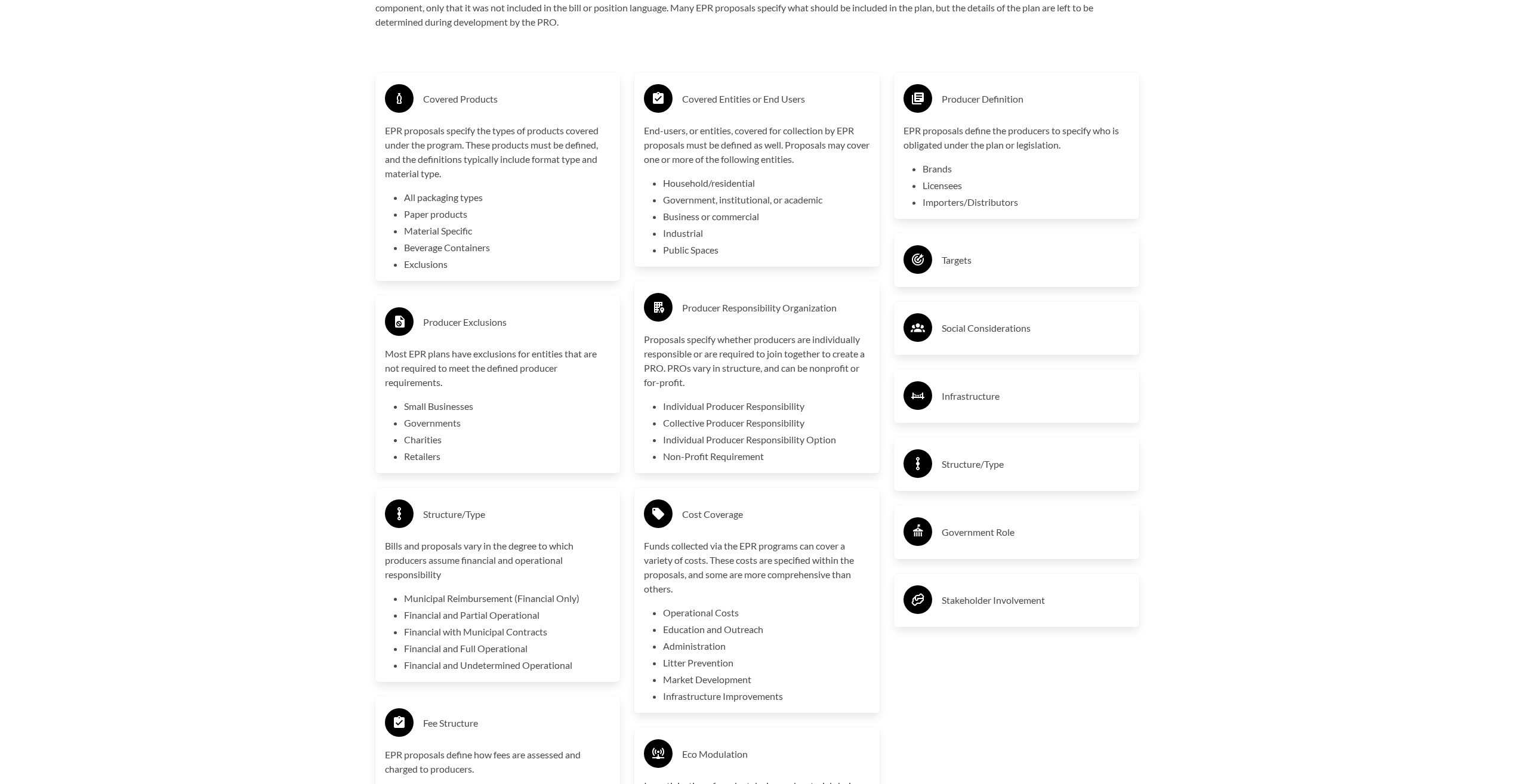
click at [975, 256] on h3 "Targets" at bounding box center [1036, 260] width 188 height 19
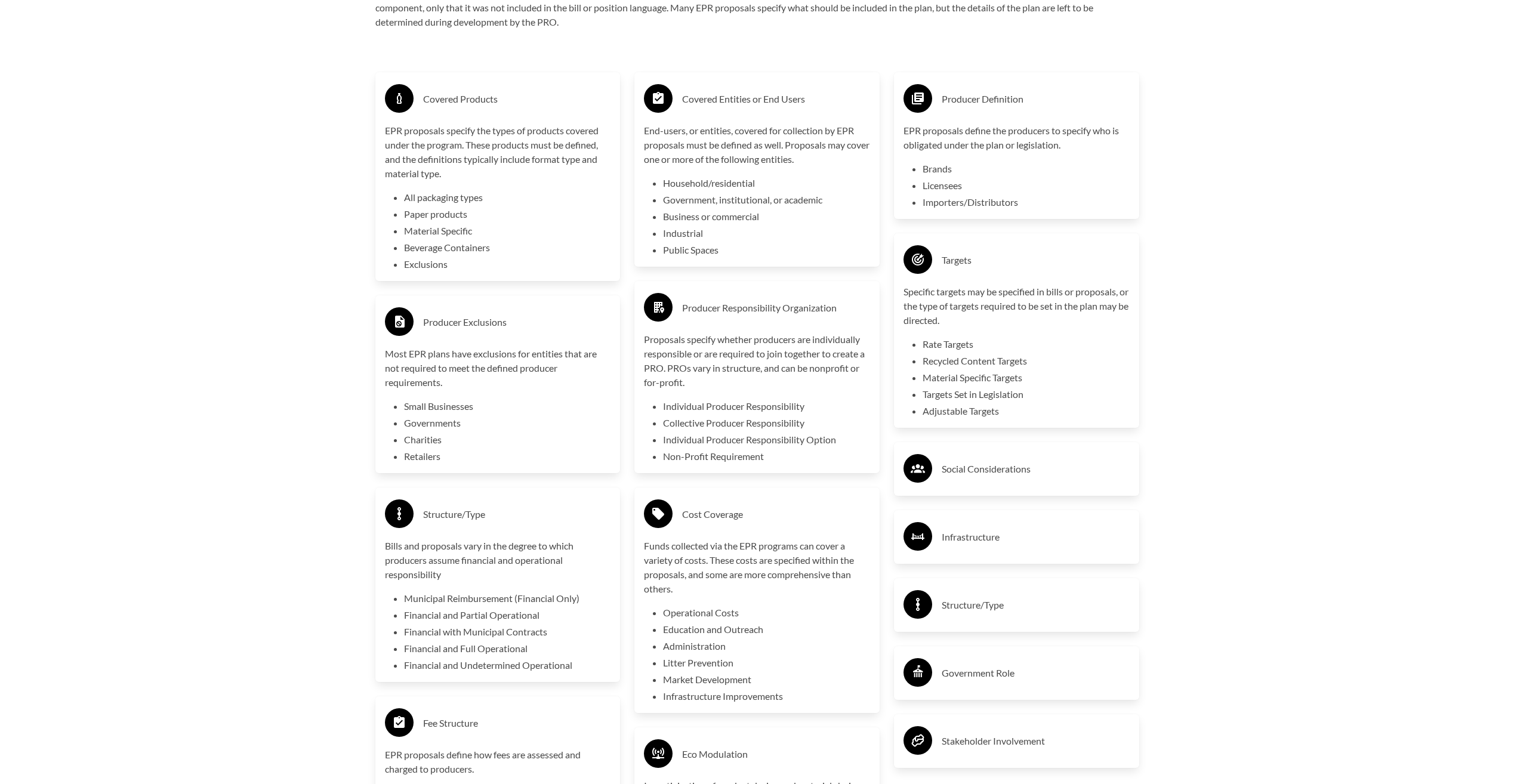
click at [995, 475] on h3 "Social Considerations" at bounding box center [1036, 469] width 188 height 19
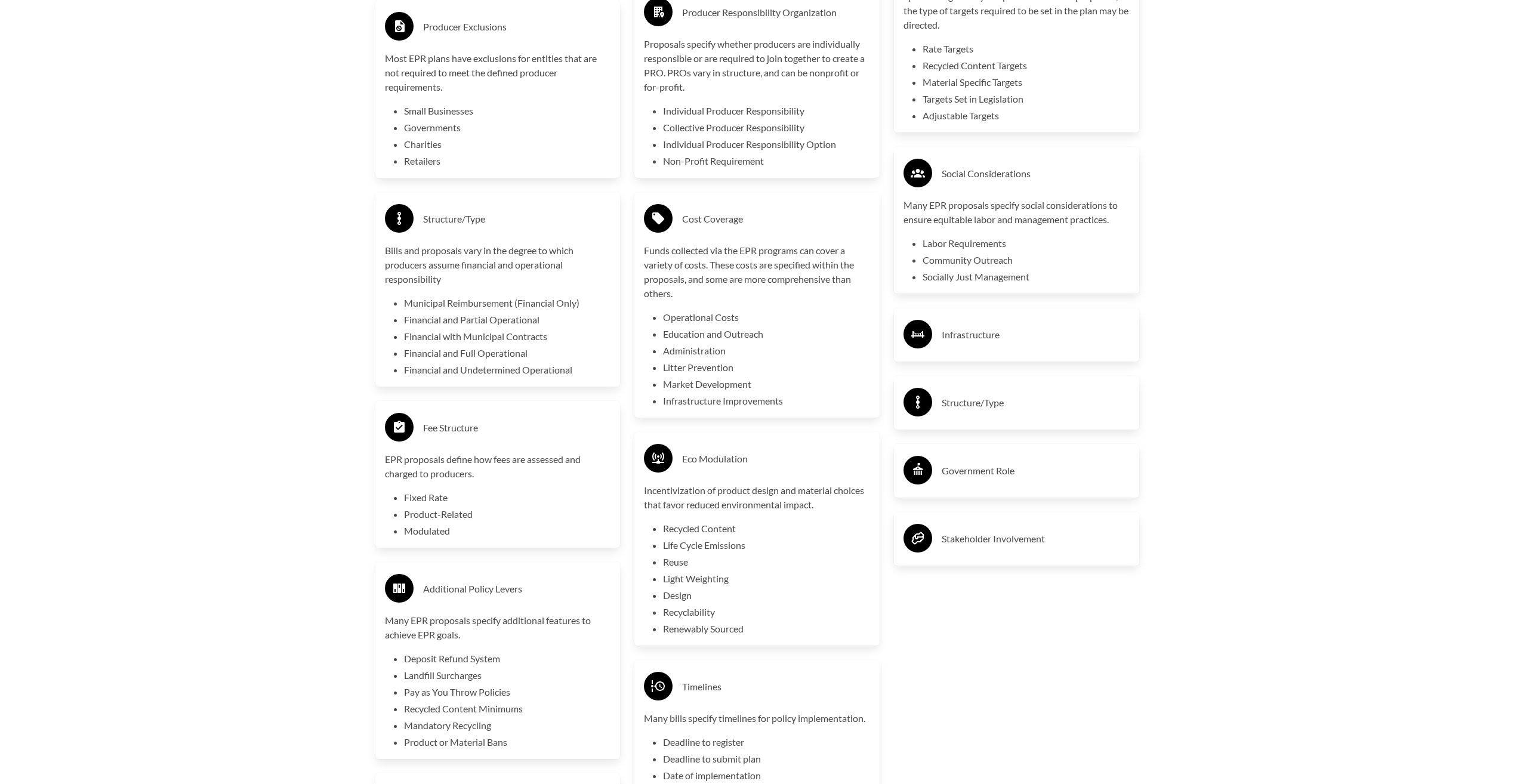
scroll to position [2506, 0]
click at [964, 333] on h3 "Infrastructure" at bounding box center [1036, 332] width 188 height 19
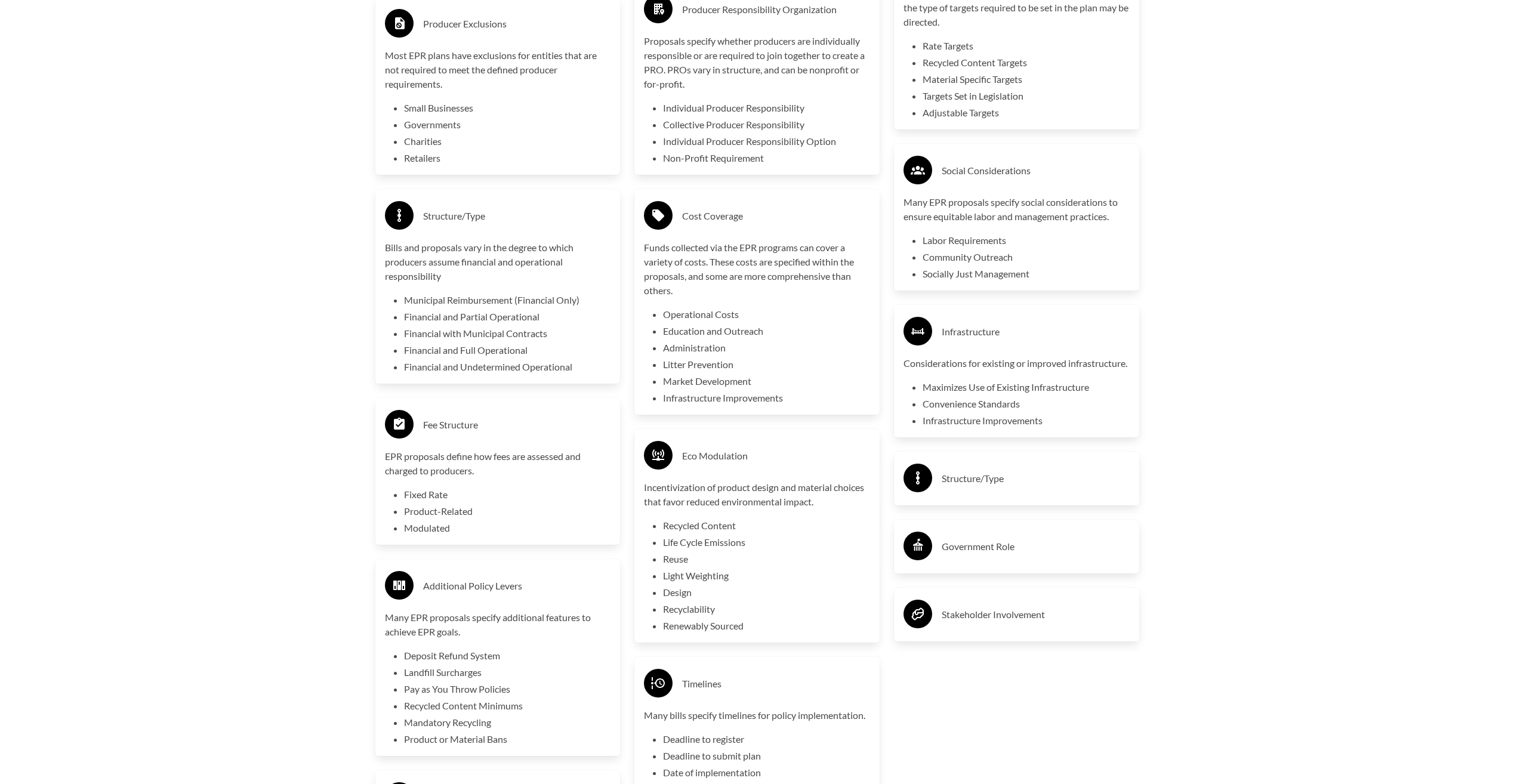
click at [986, 496] on div "Structure/Type" at bounding box center [1017, 479] width 227 height 35
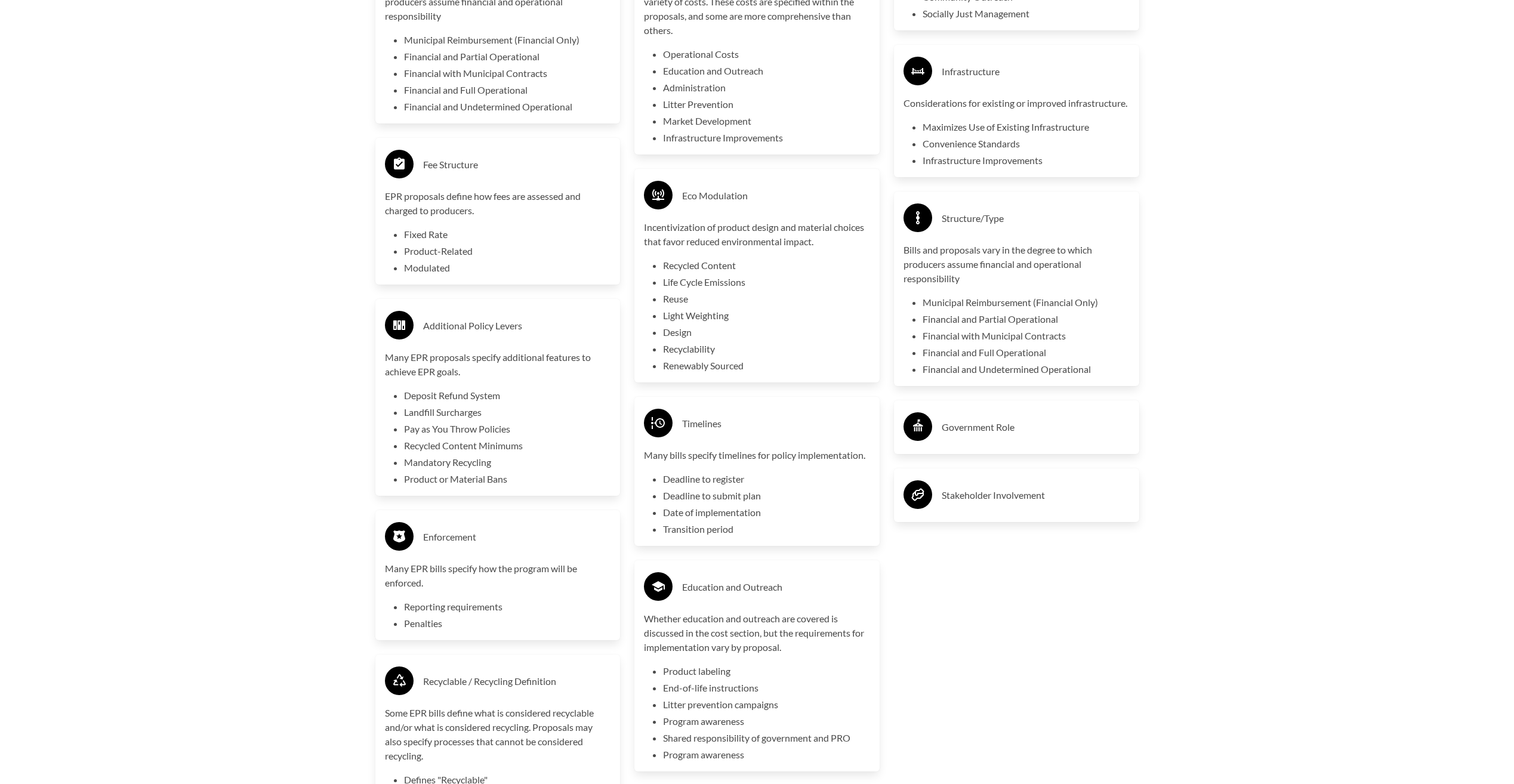
scroll to position [2804, 0]
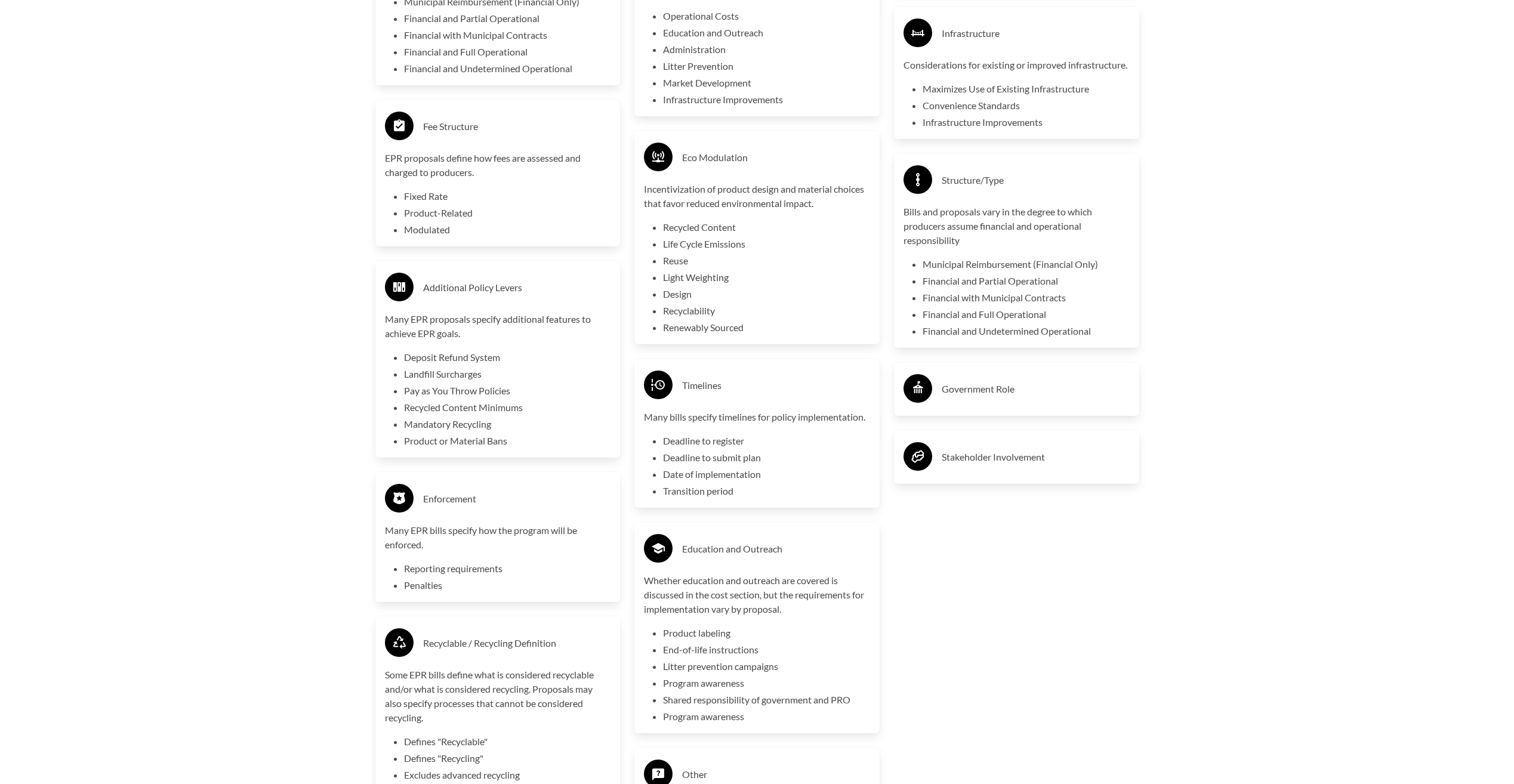
click at [975, 391] on div "Government Role" at bounding box center [1017, 389] width 227 height 35
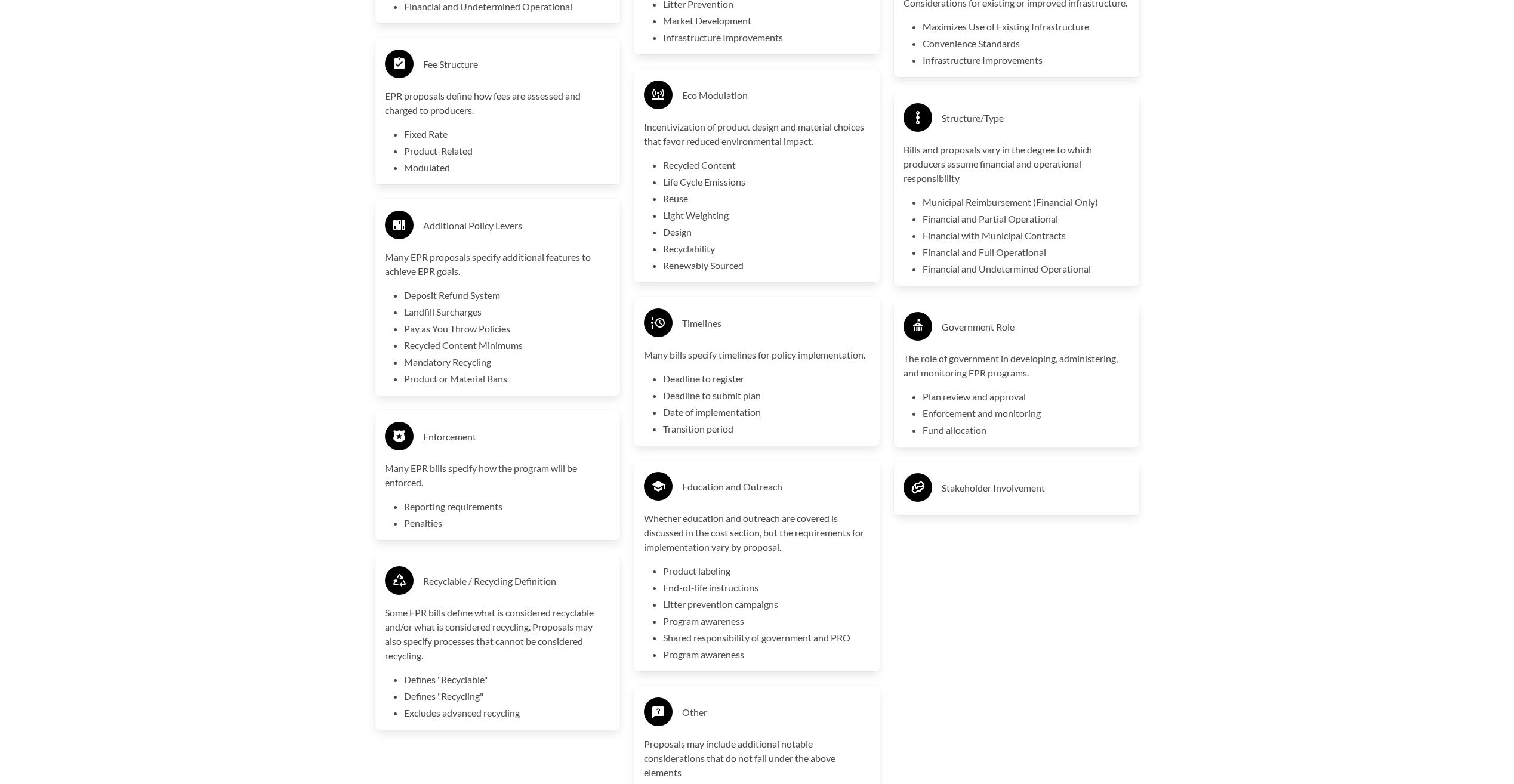
scroll to position [3042, 0]
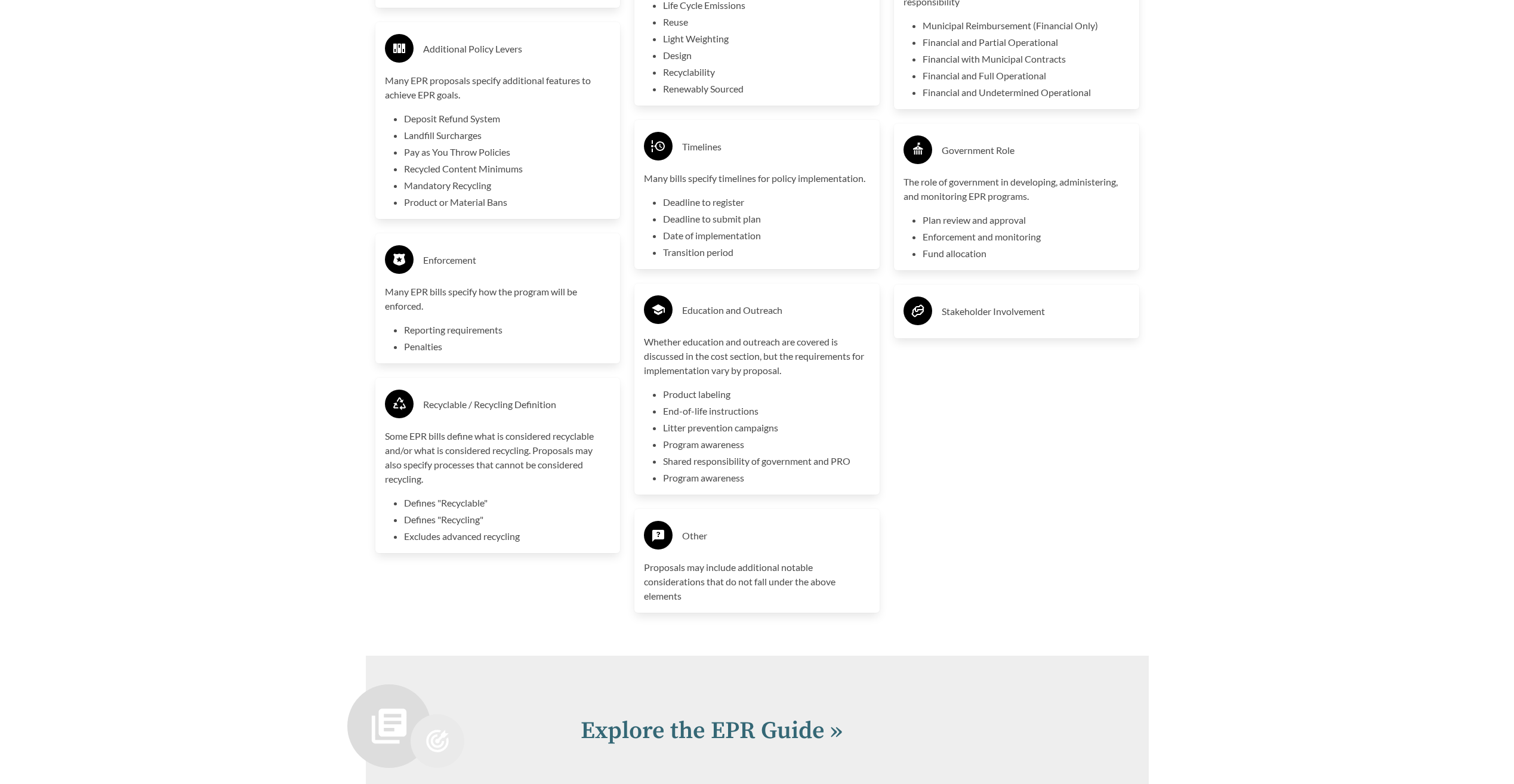
click at [997, 321] on h3 "Stakeholder Involvement" at bounding box center [1036, 312] width 188 height 19
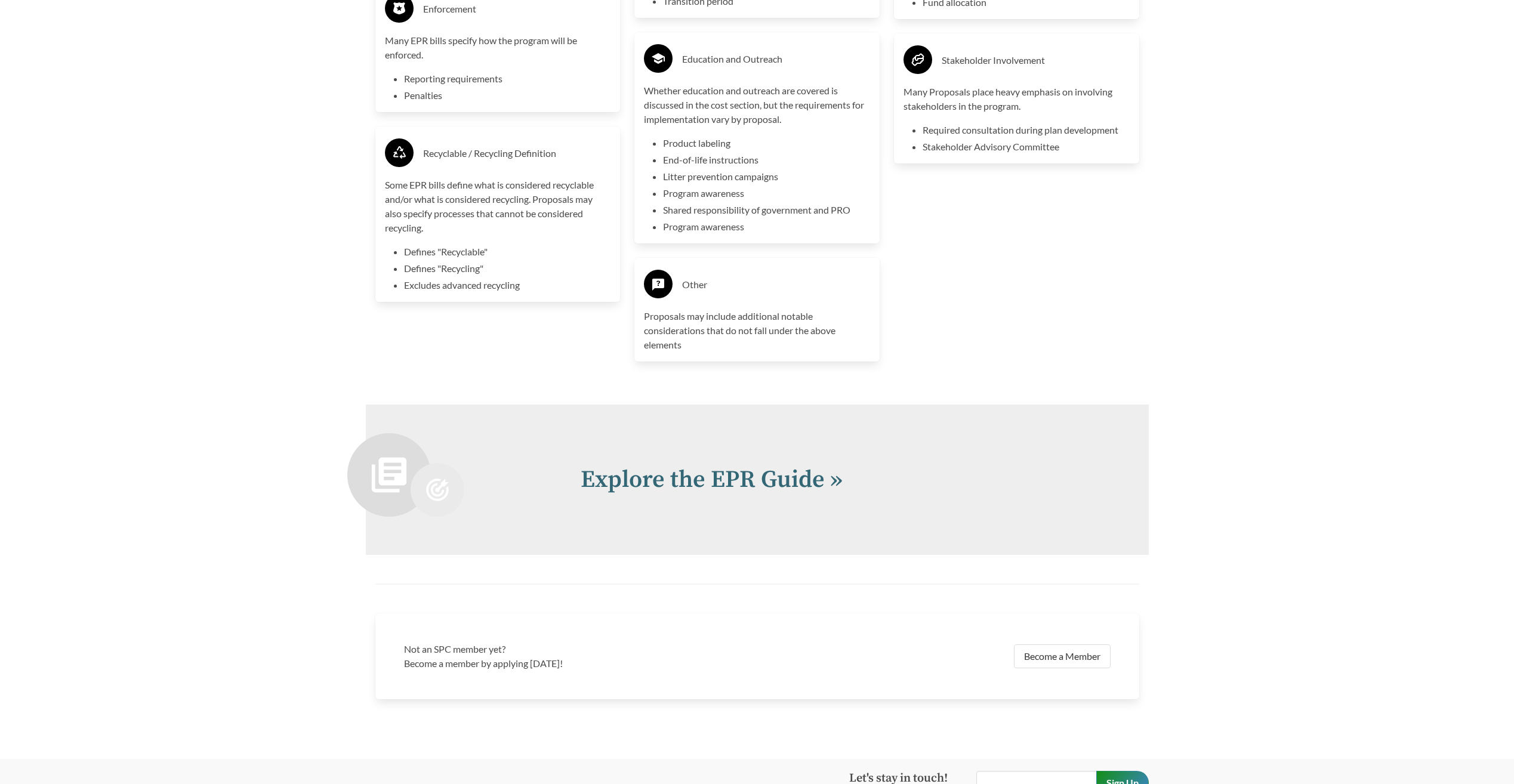
scroll to position [3417, 0]
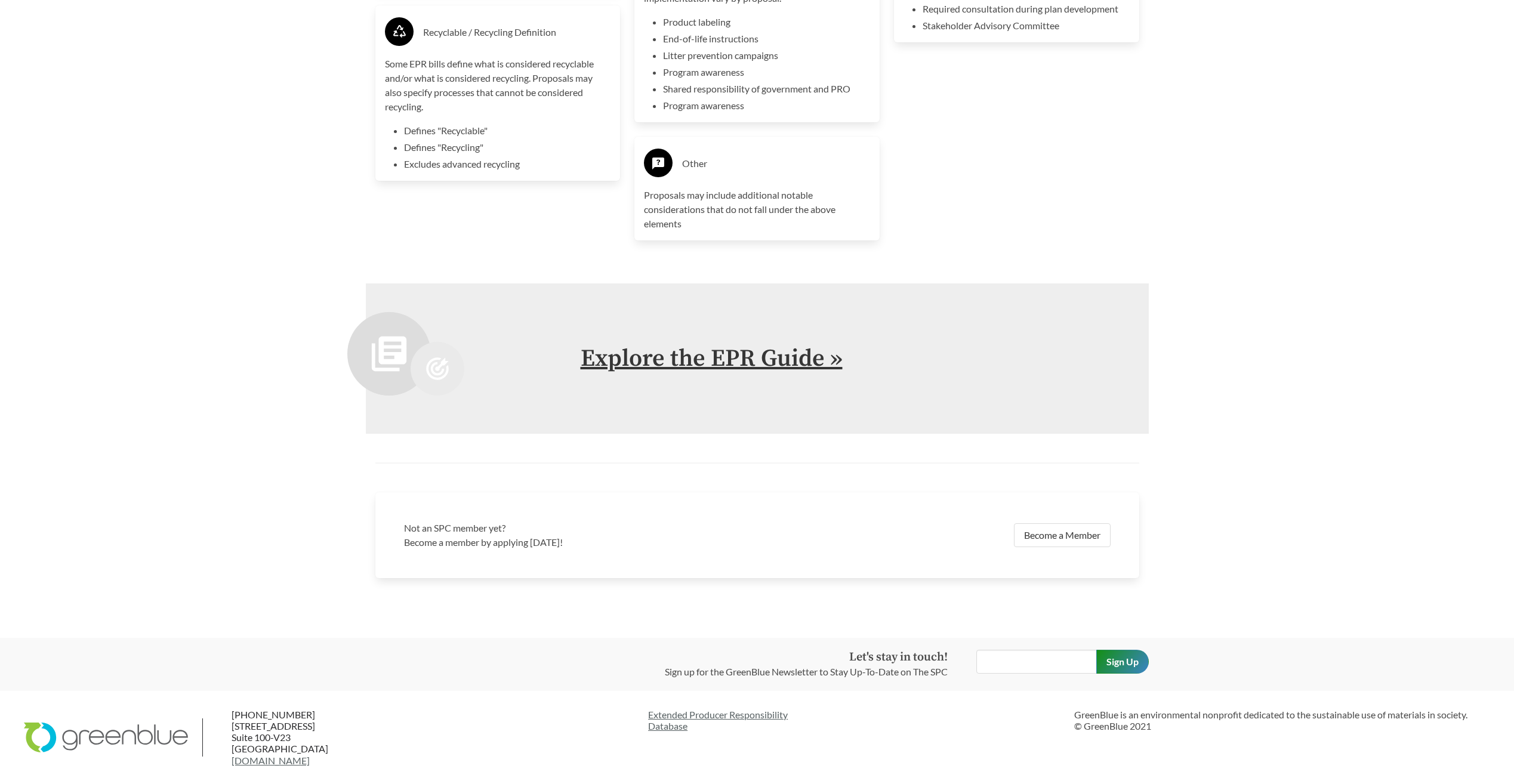
click at [755, 360] on link "Explore the EPR Guide »" at bounding box center [711, 358] width 262 height 30
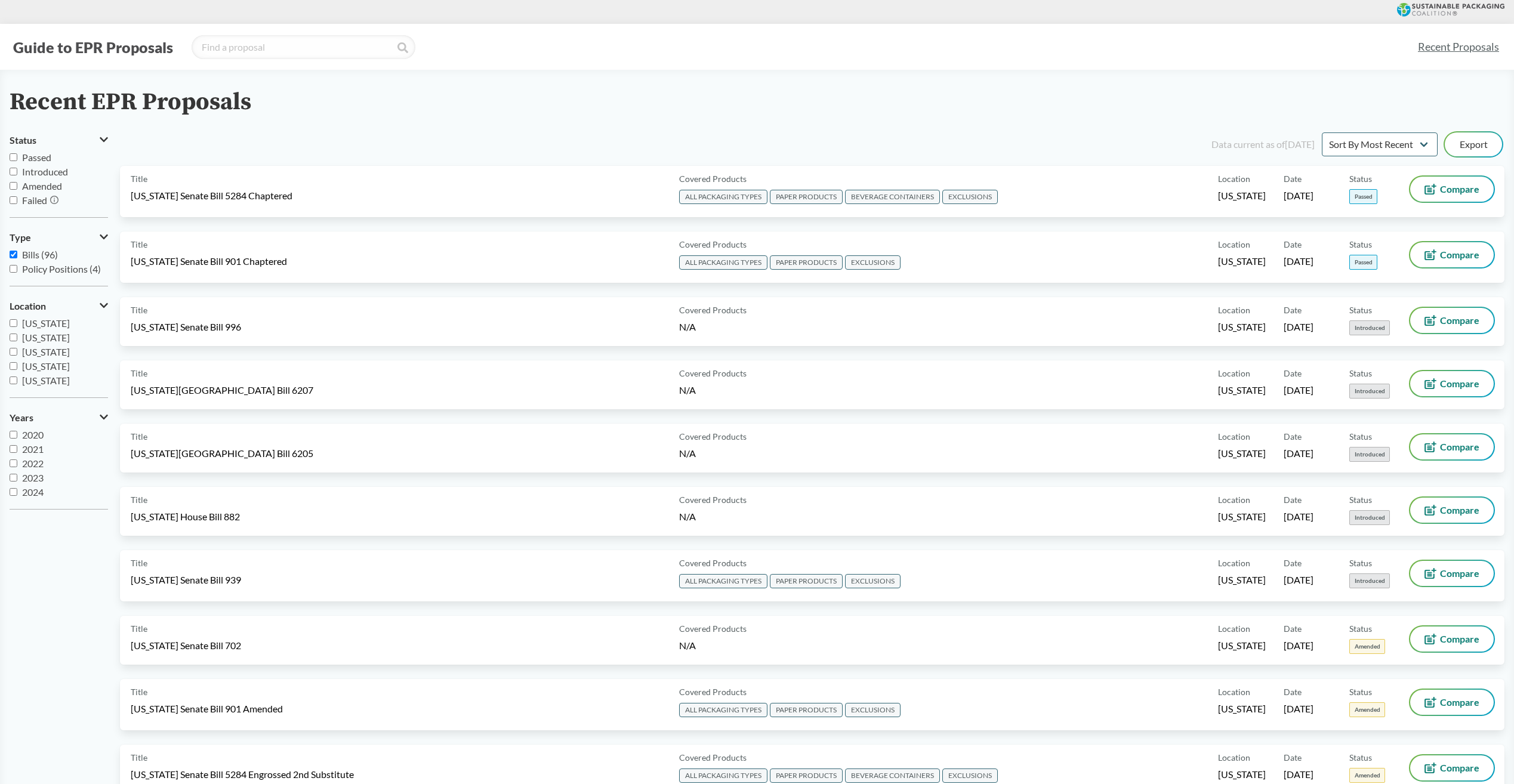
click at [11, 162] on label "Passed" at bounding box center [59, 157] width 99 height 14
click at [11, 161] on input "Passed" at bounding box center [13, 157] width 8 height 8
checkbox input "true"
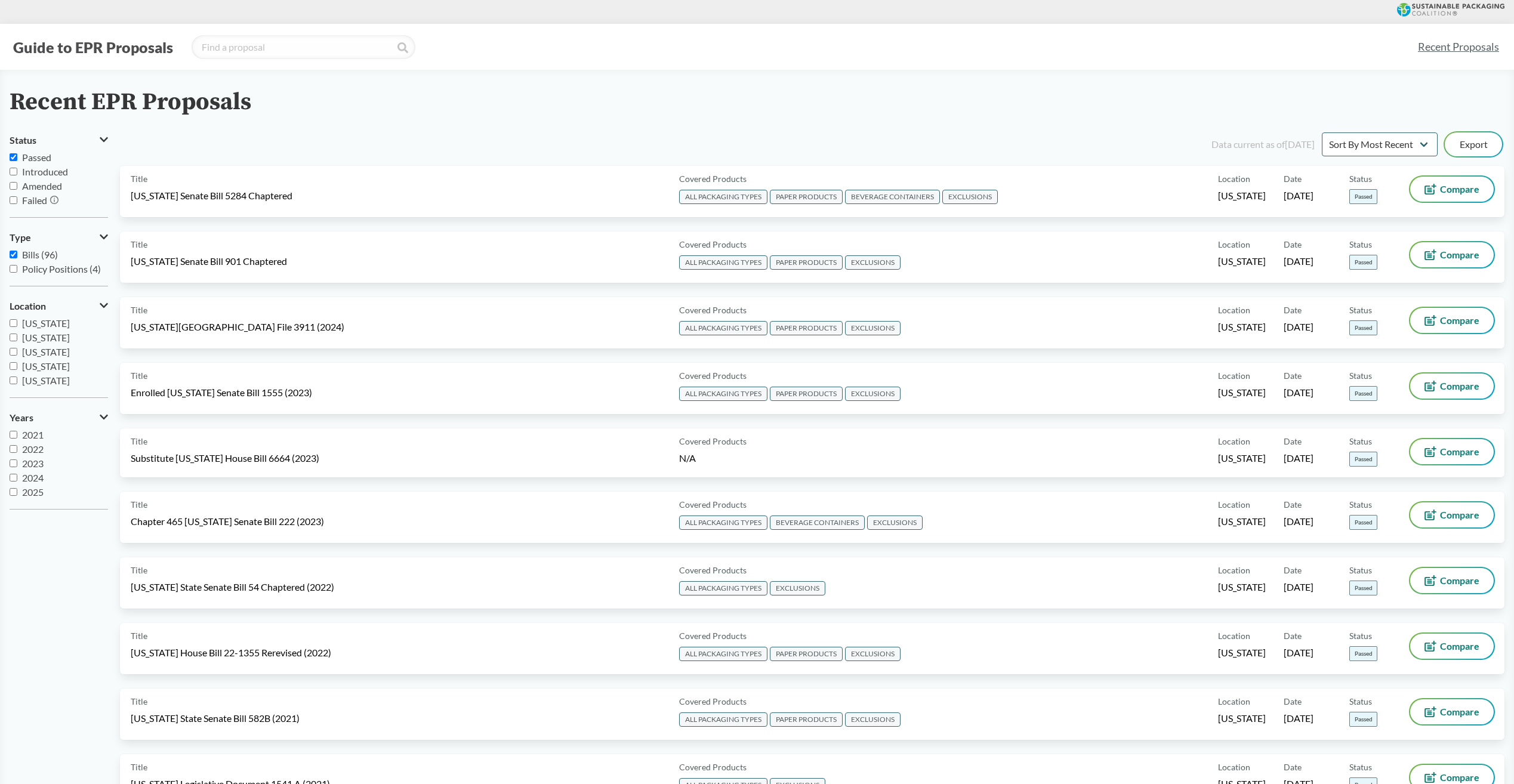
click at [12, 265] on input "Policy Positions (4)" at bounding box center [13, 269] width 8 height 8
checkbox input "true"
click at [11, 258] on input "Bills (96)" at bounding box center [13, 254] width 8 height 8
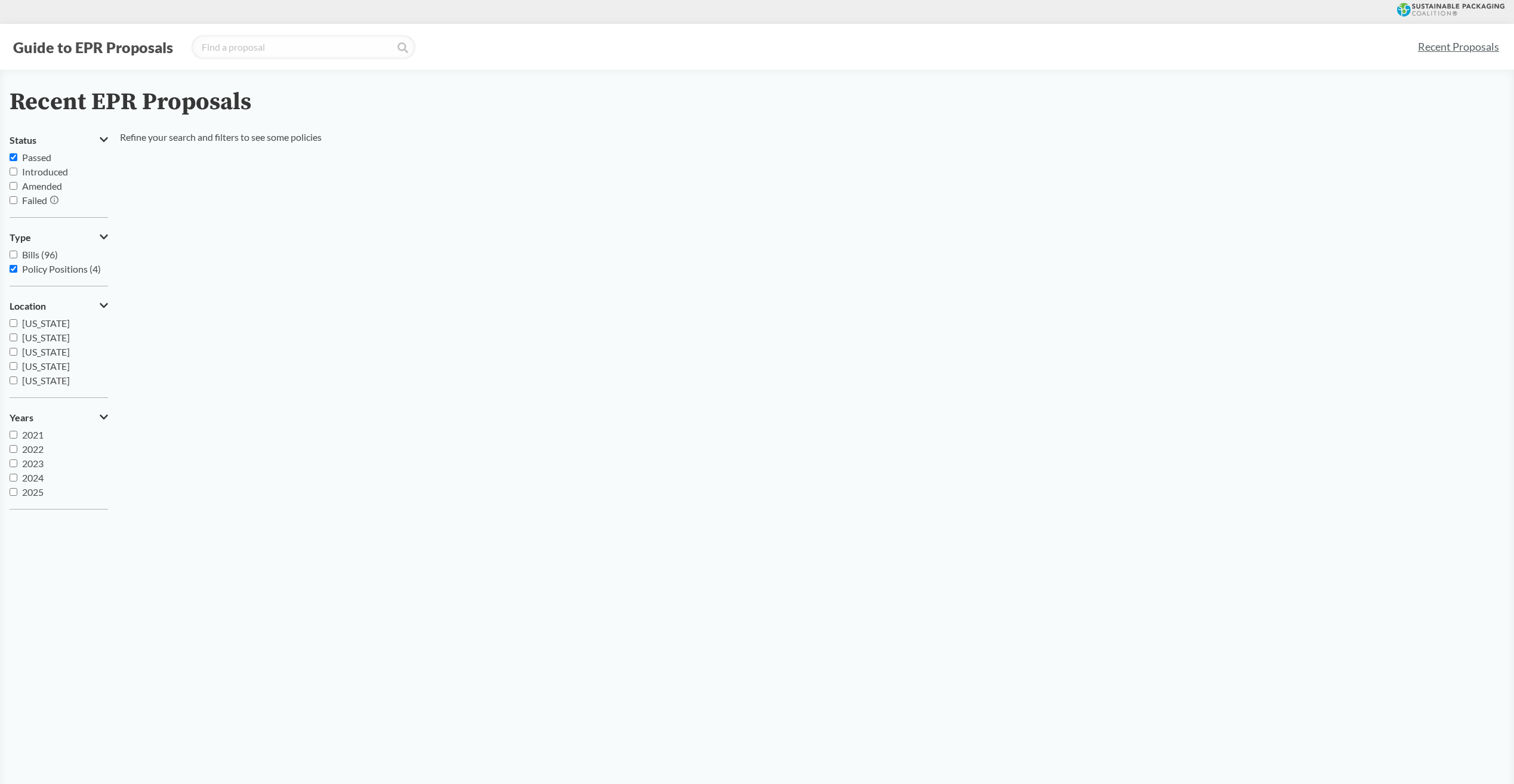
click at [11, 256] on input "Bills (96)" at bounding box center [13, 254] width 8 height 8
checkbox input "true"
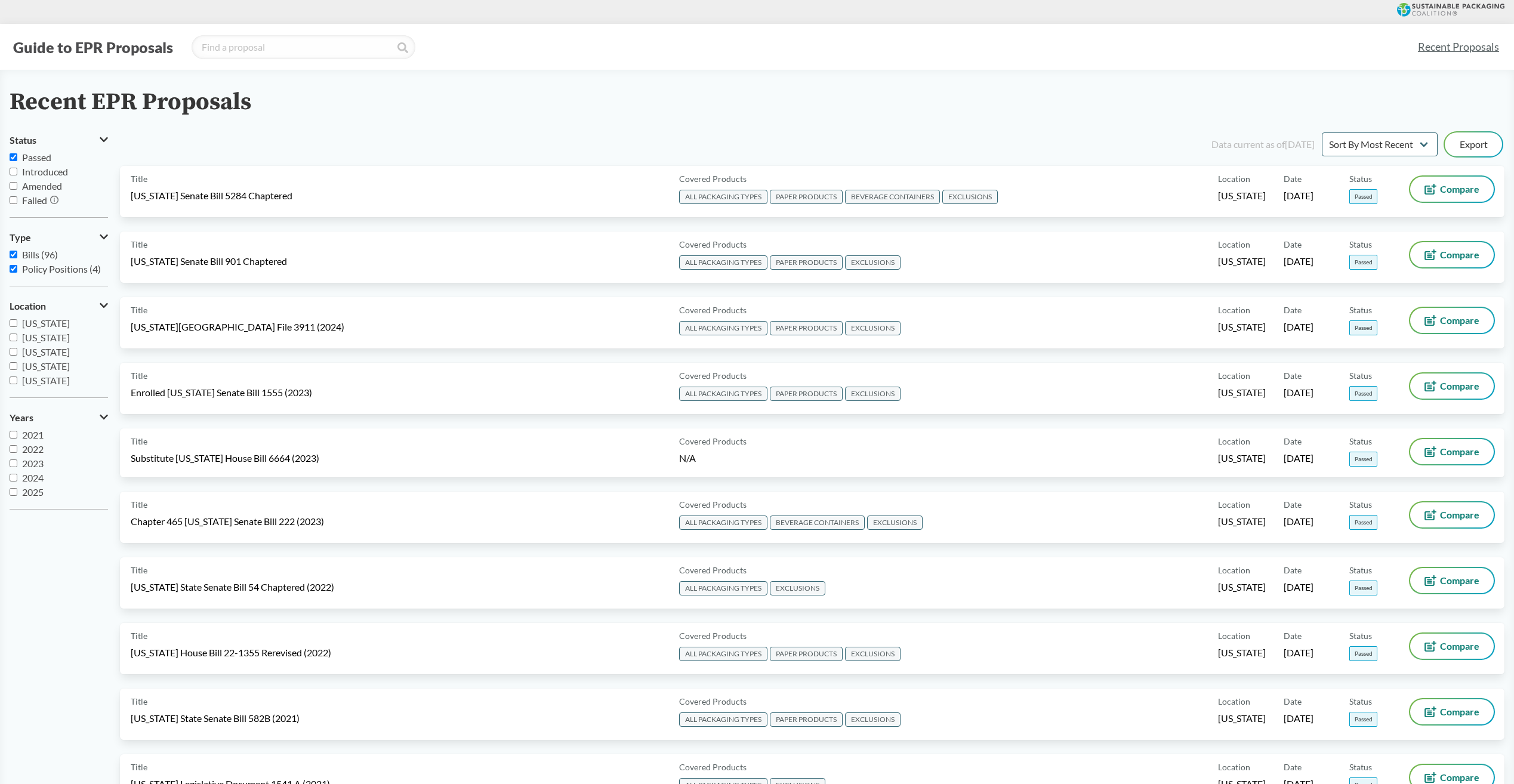
drag, startPoint x: 9, startPoint y: 268, endPoint x: 17, endPoint y: 269, distance: 8.1
click at [10, 268] on div "Recent EPR Proposals Status Passed Introduced Amended Failed Type Bills (96) Po…" at bounding box center [757, 486] width 1514 height 794
click at [16, 271] on input "Policy Positions (4)" at bounding box center [13, 269] width 8 height 8
checkbox input "false"
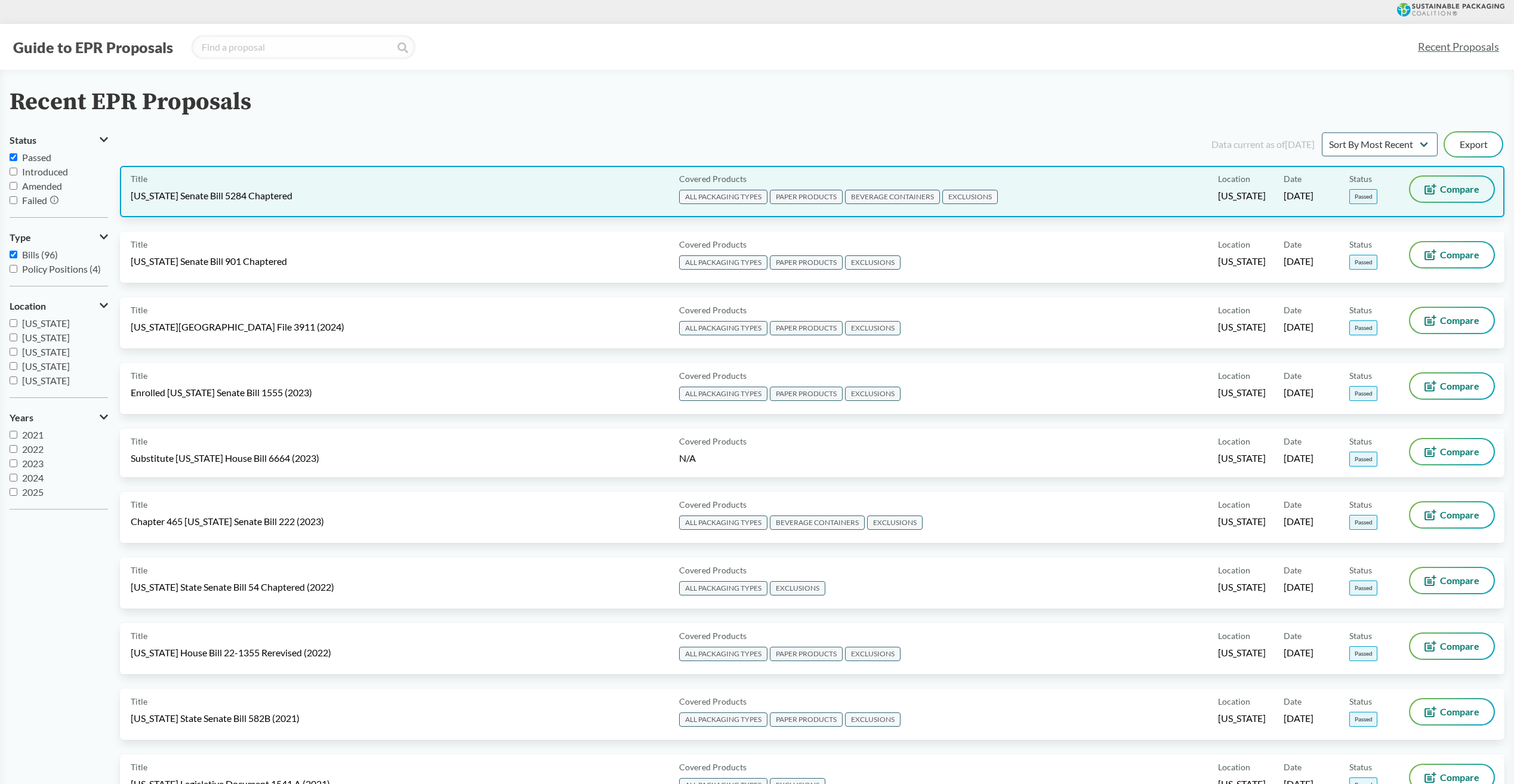
click at [1441, 191] on span "Compare" at bounding box center [1459, 189] width 39 height 10
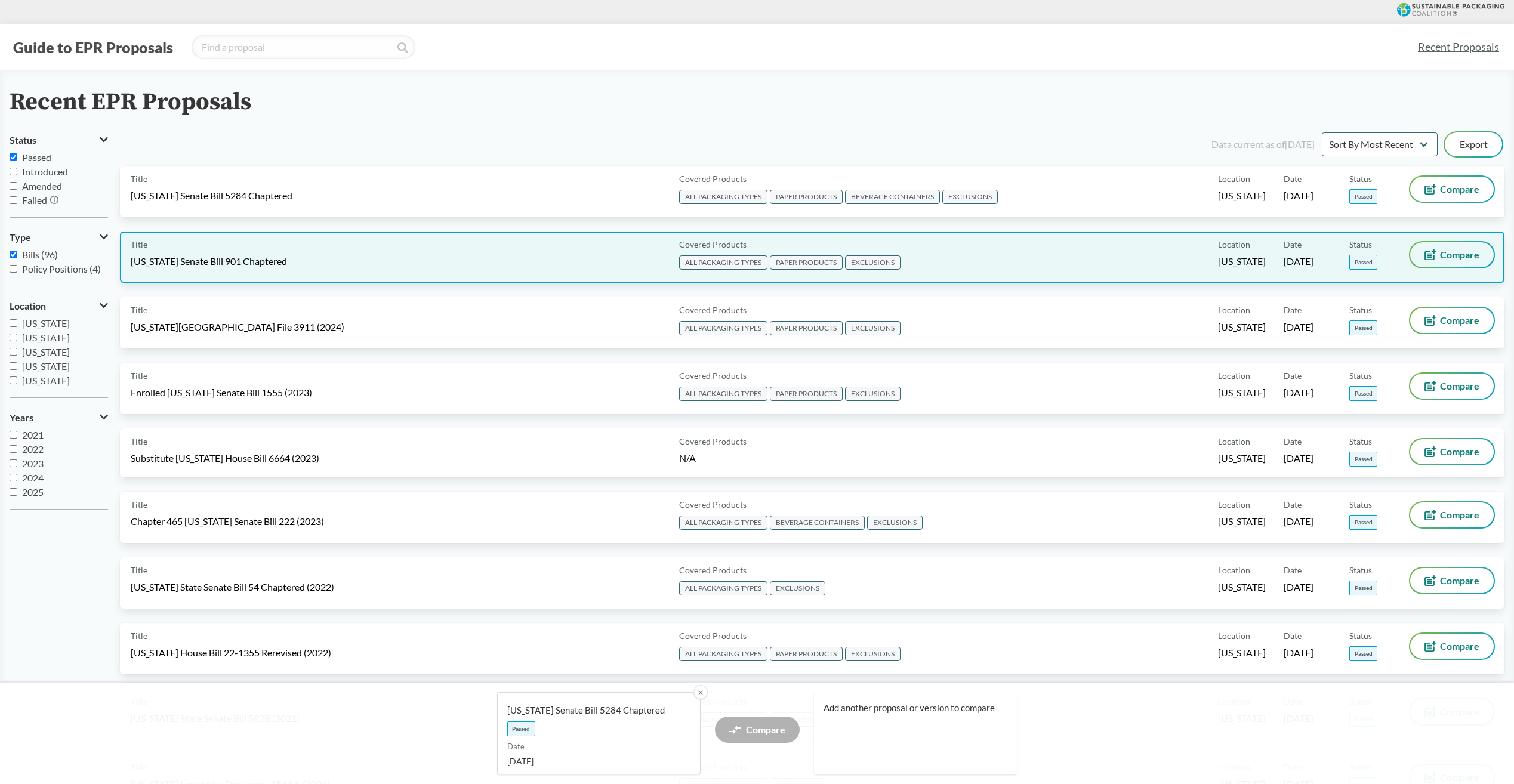
click at [1429, 254] on icon at bounding box center [1430, 254] width 12 height 11
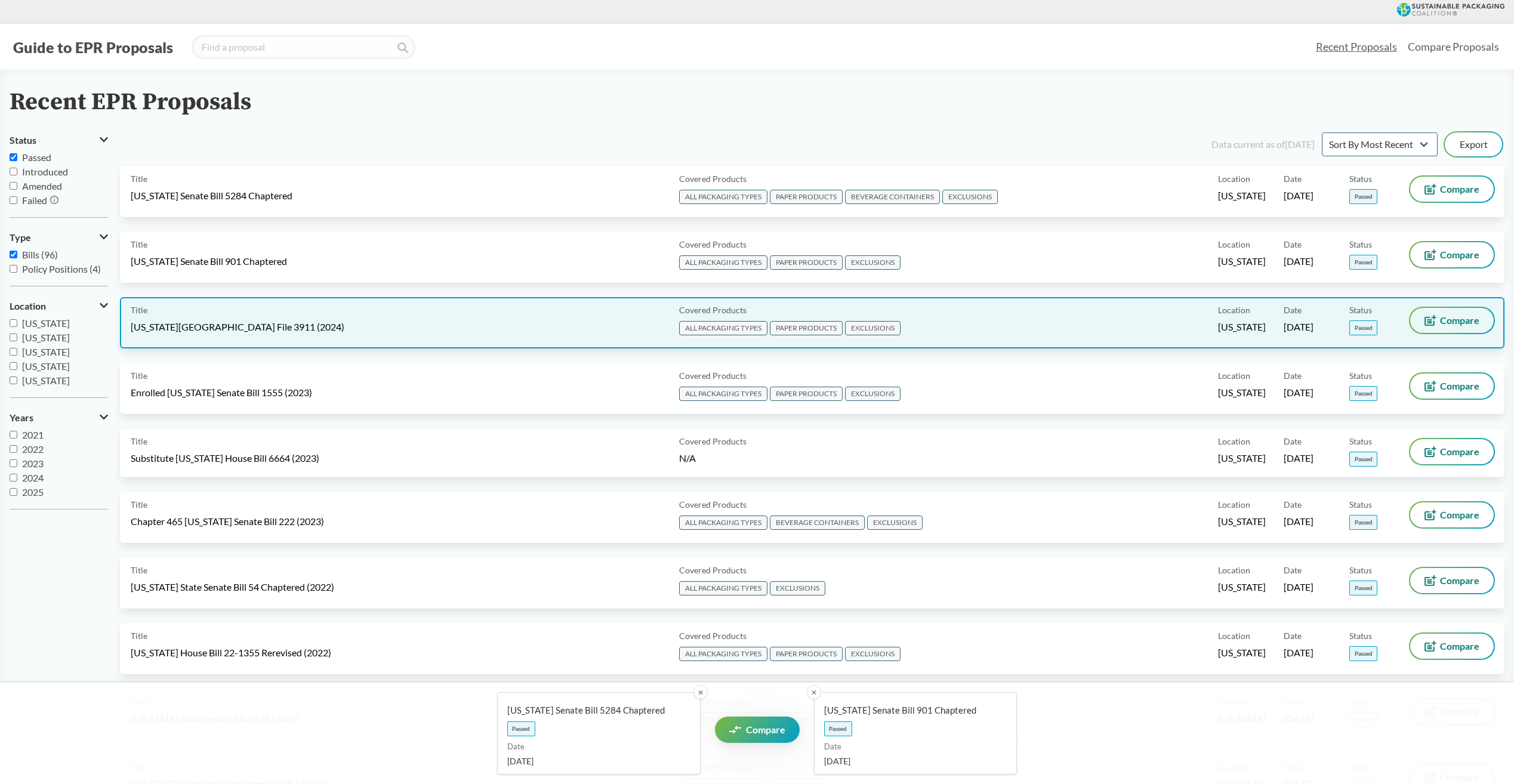
click at [1441, 327] on button "Compare" at bounding box center [1452, 321] width 84 height 25
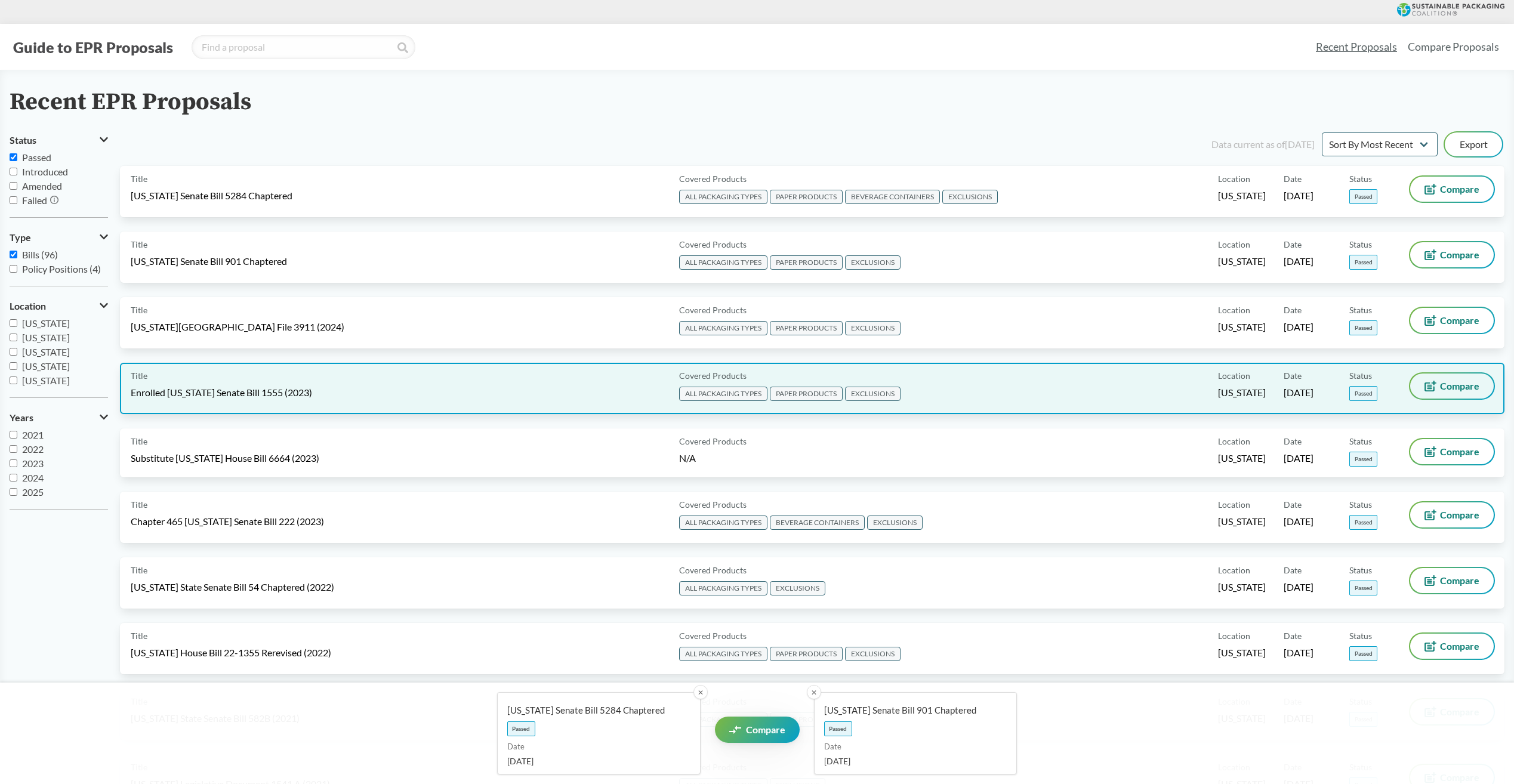
click at [1458, 384] on span "Compare" at bounding box center [1459, 386] width 39 height 10
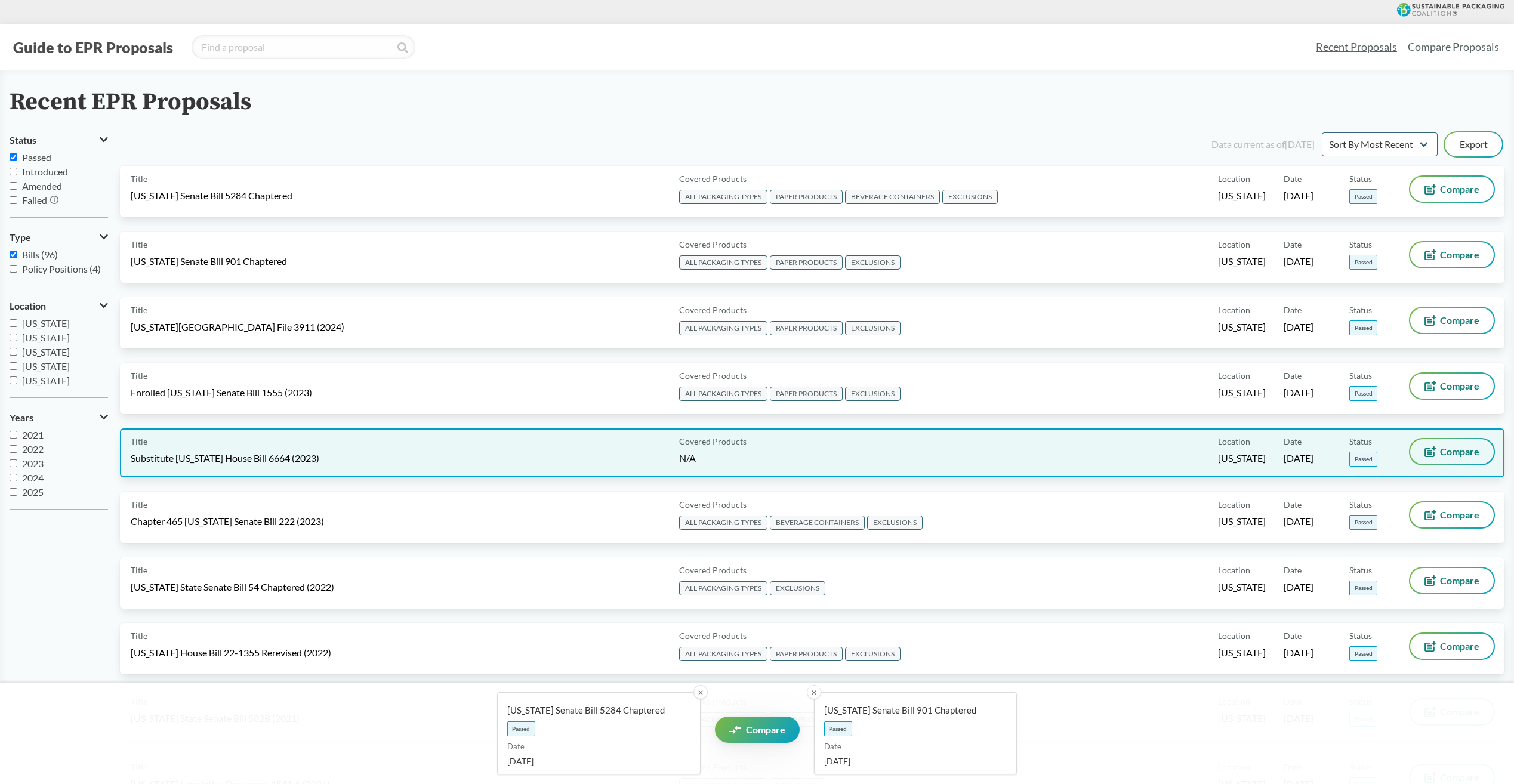
click at [1458, 457] on span "Compare" at bounding box center [1459, 452] width 39 height 10
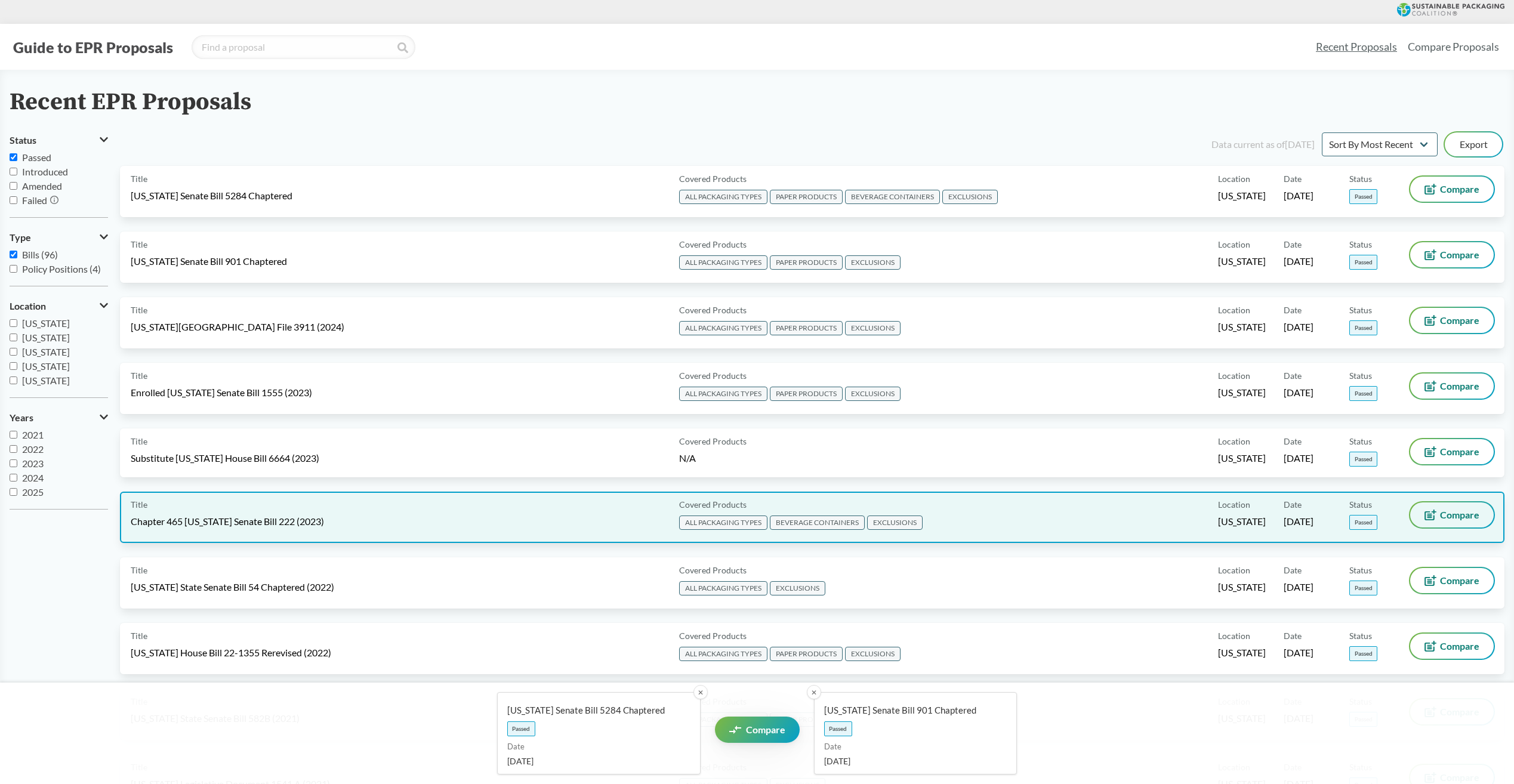
click at [1451, 505] on button "Compare" at bounding box center [1452, 514] width 84 height 25
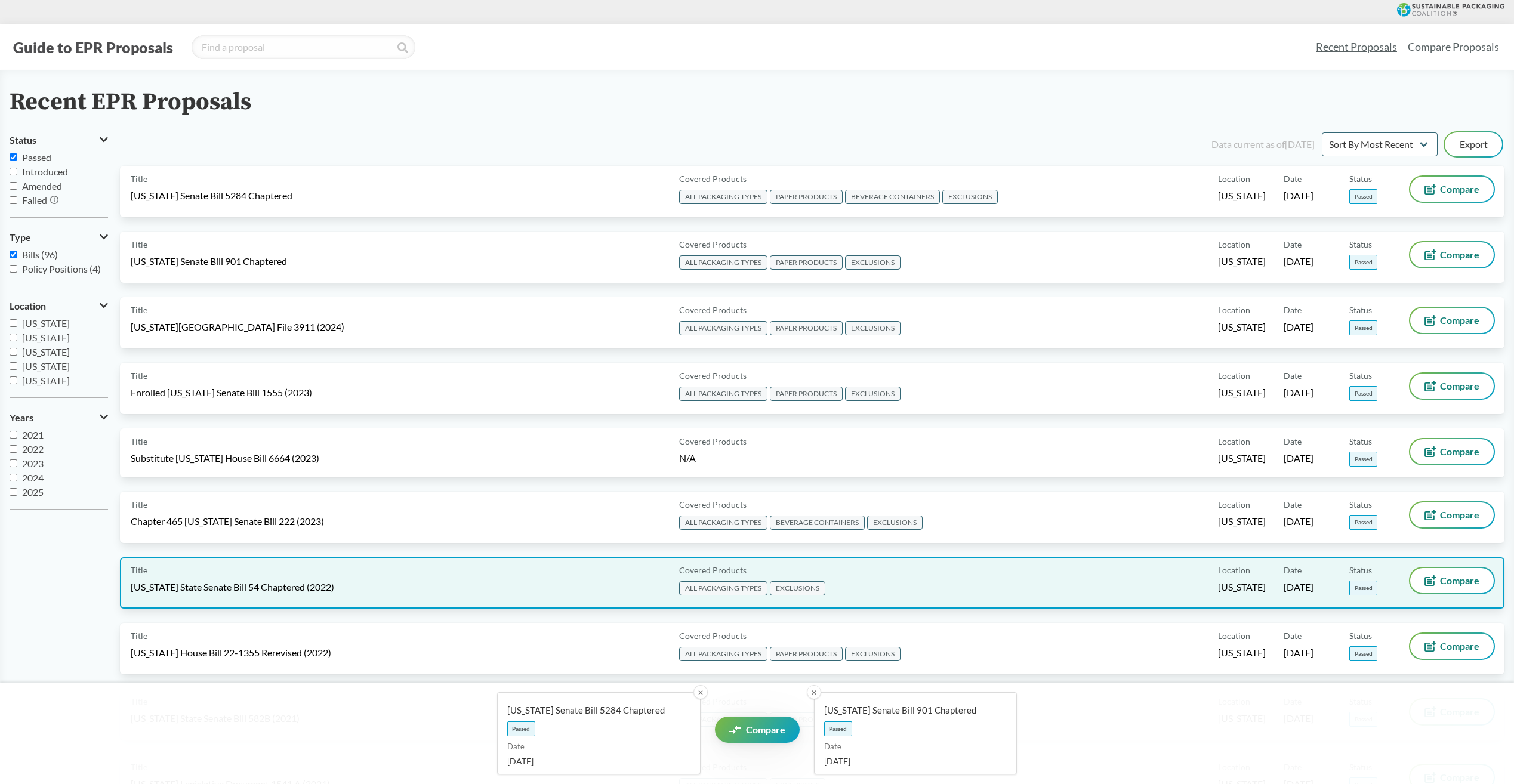
click at [1458, 567] on div "Title California State Senate Bill 54 Chaptered (2022) Covered Products ALL PAC…" at bounding box center [812, 582] width 1384 height 51
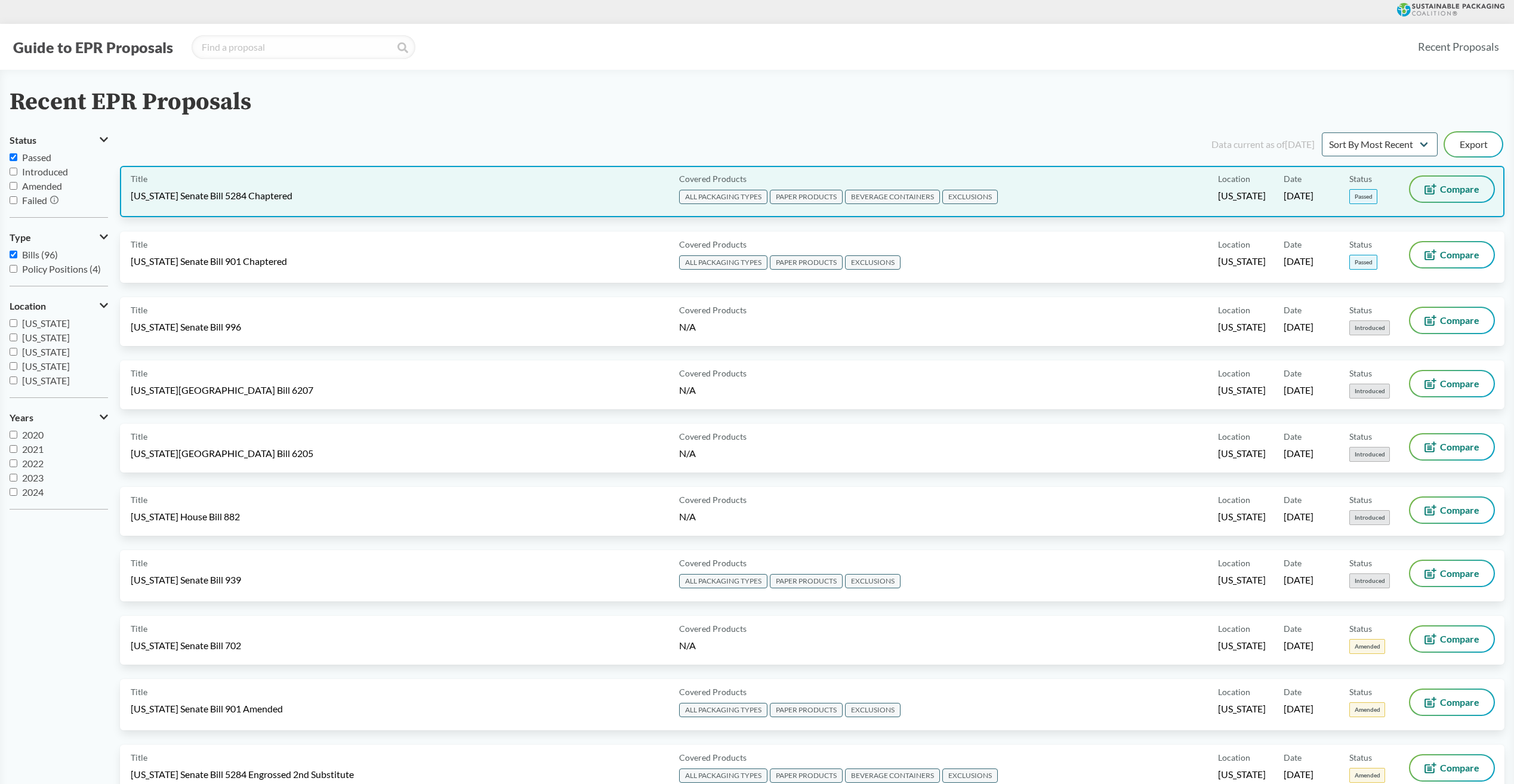
click at [1438, 182] on button "Compare" at bounding box center [1452, 189] width 84 height 25
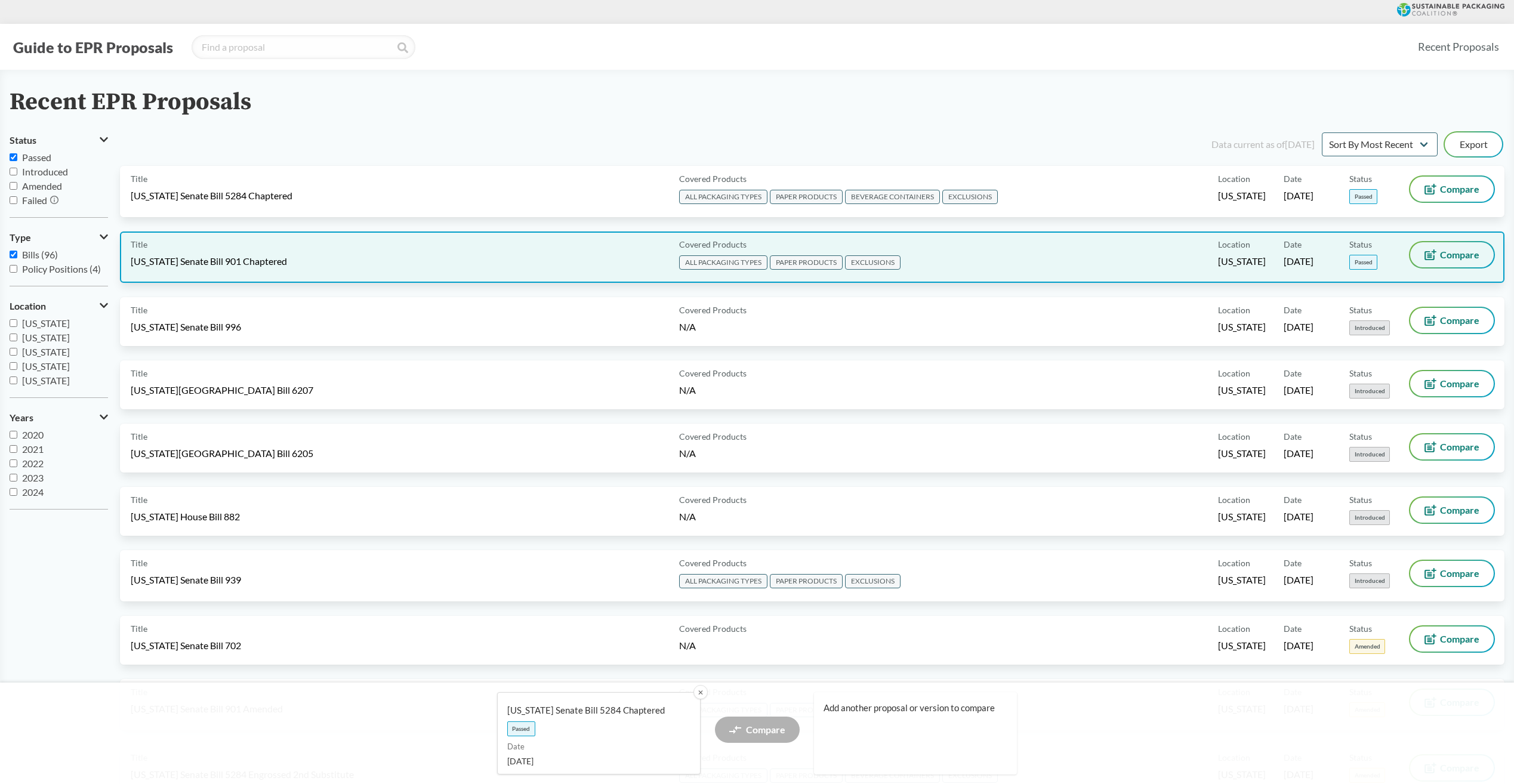
click at [1434, 256] on icon at bounding box center [1430, 254] width 12 height 11
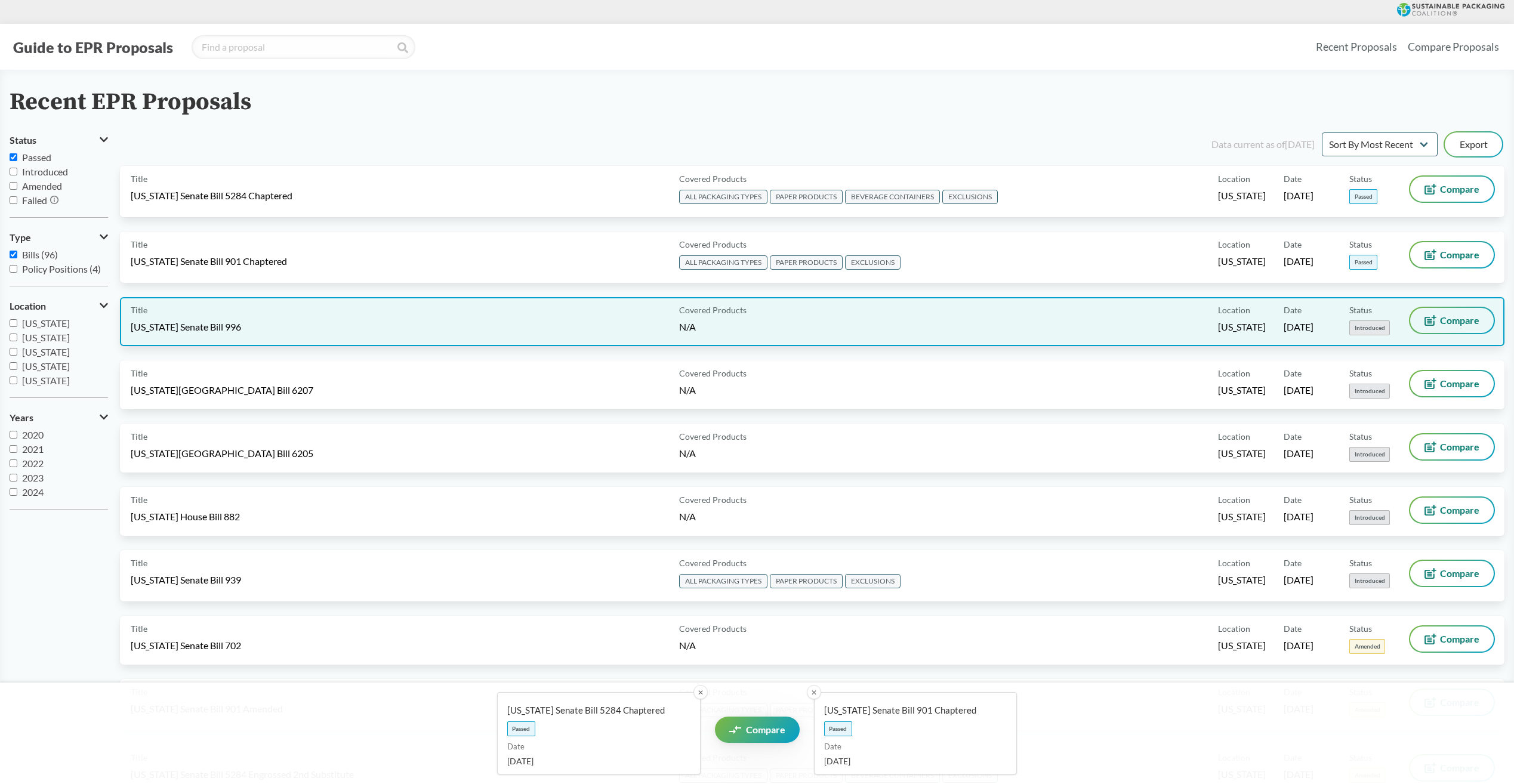
click at [1438, 321] on button "Compare" at bounding box center [1452, 321] width 84 height 25
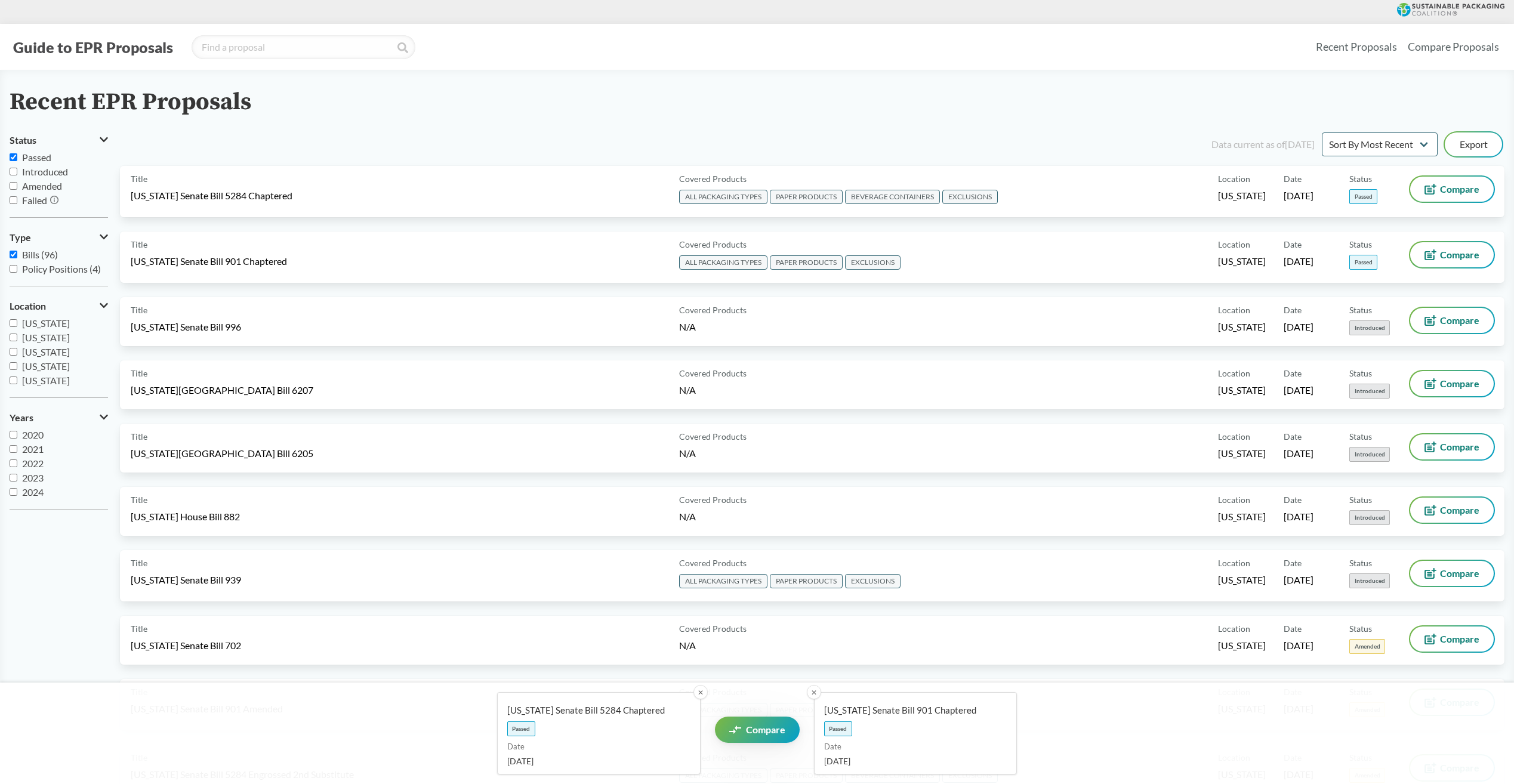
drag, startPoint x: 1478, startPoint y: 146, endPoint x: 1157, endPoint y: 111, distance: 322.9
click at [1157, 112] on div "Recent EPR Proposals" at bounding box center [757, 103] width 1495 height 27
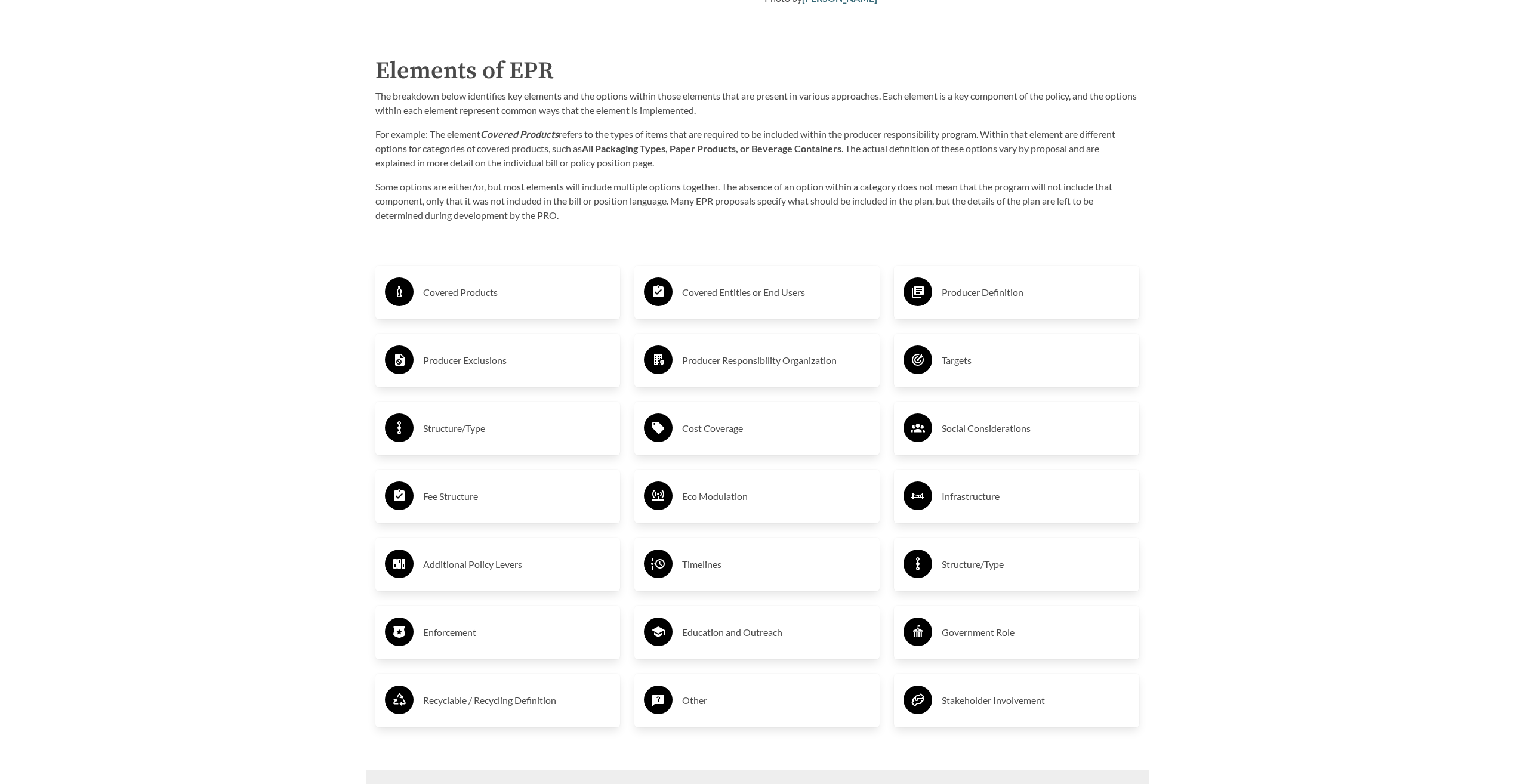
scroll to position [2088, 0]
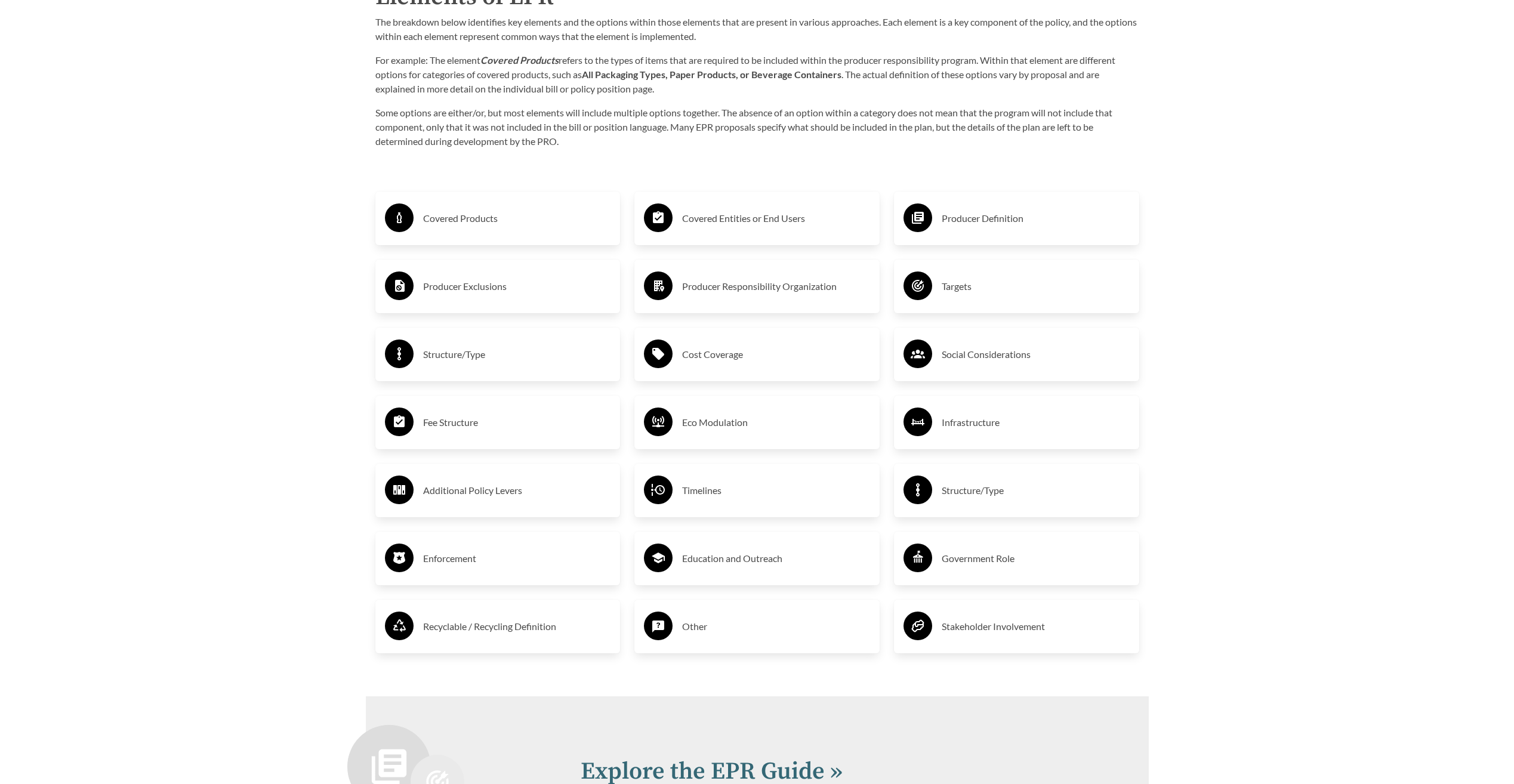
click at [425, 227] on h3 "Covered Products" at bounding box center [517, 219] width 188 height 19
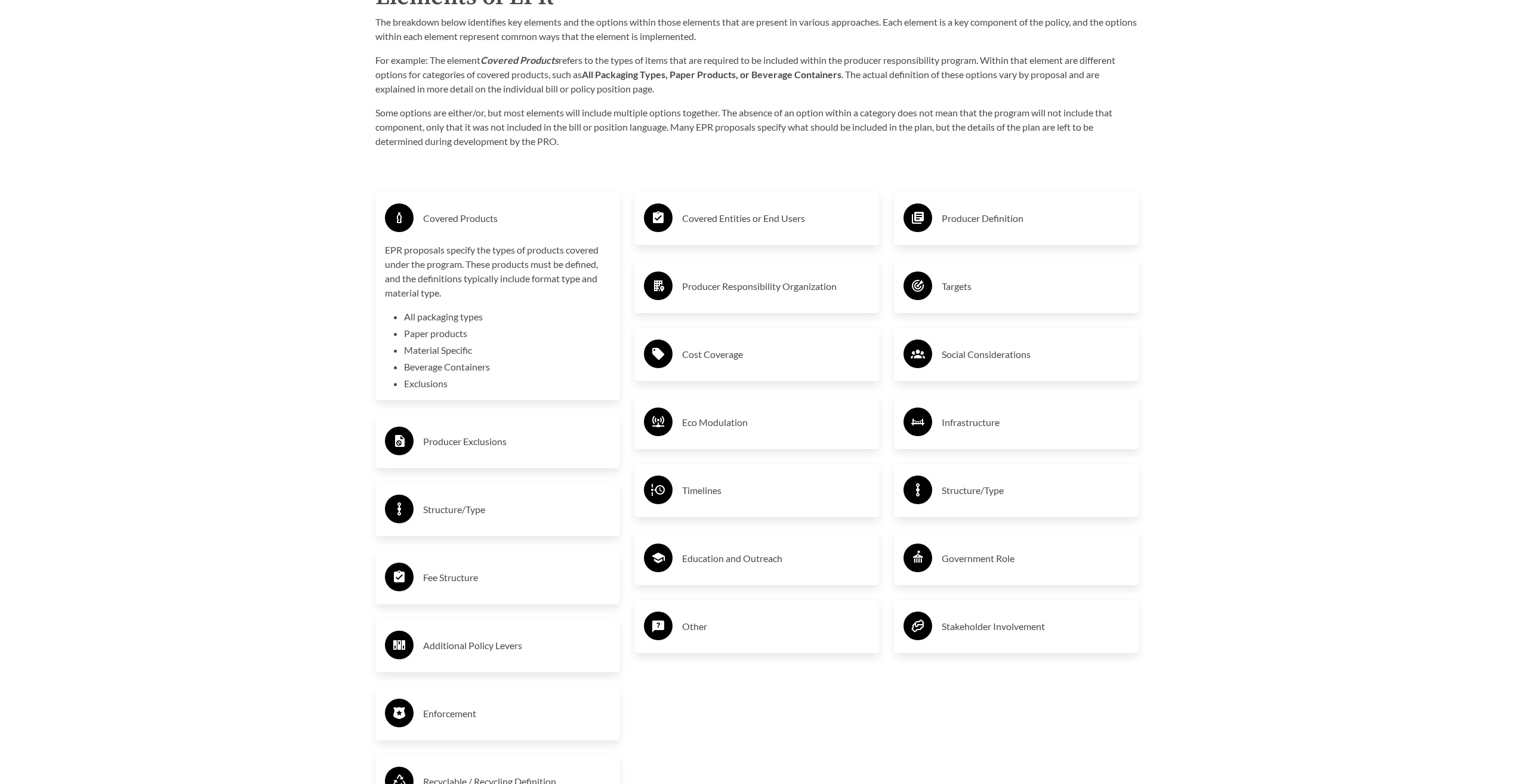
click at [457, 267] on p "EPR proposals specify the types of products covered under the program. These pr…" at bounding box center [498, 272] width 227 height 58
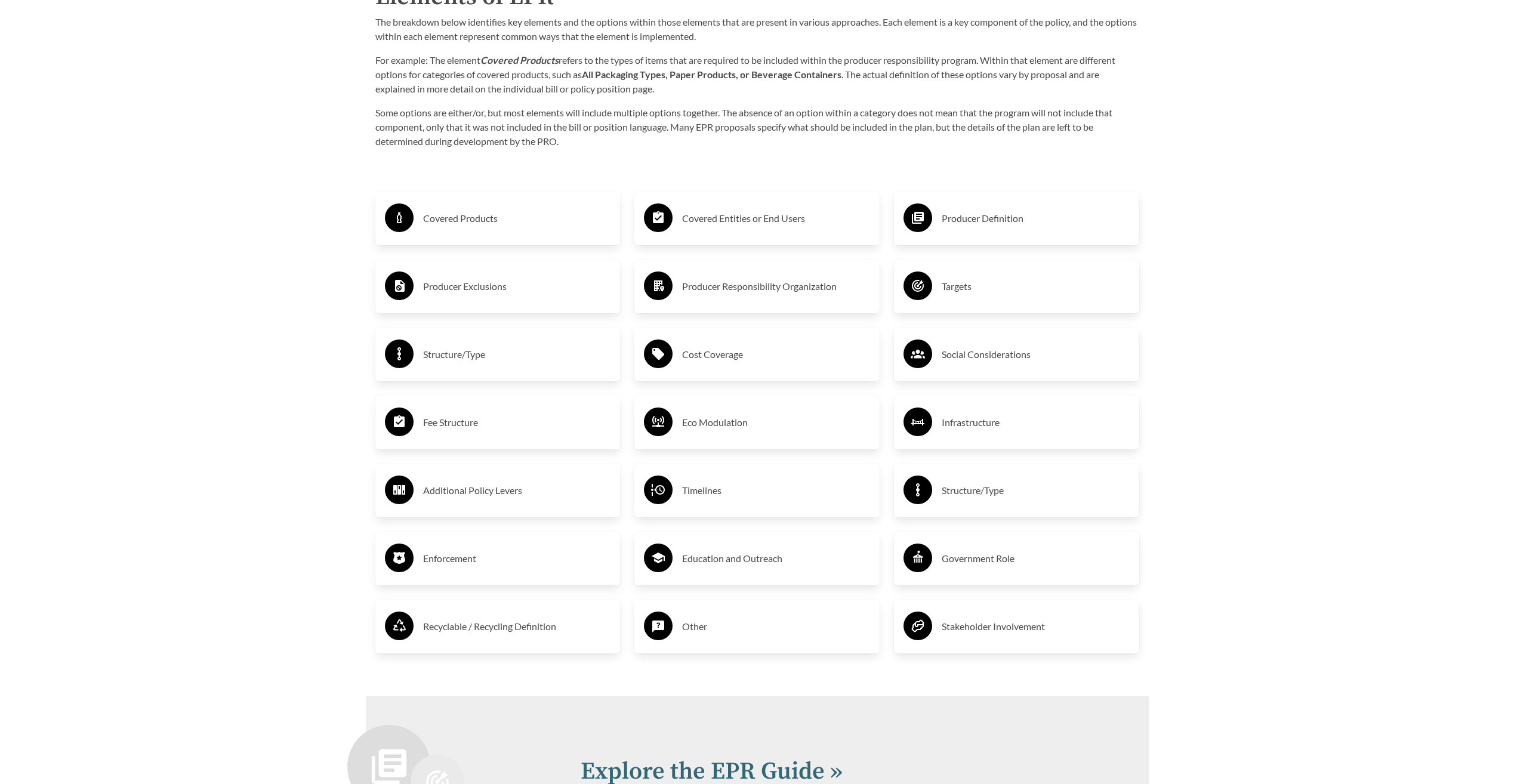
click at [447, 227] on h3 "Covered Products" at bounding box center [517, 219] width 188 height 19
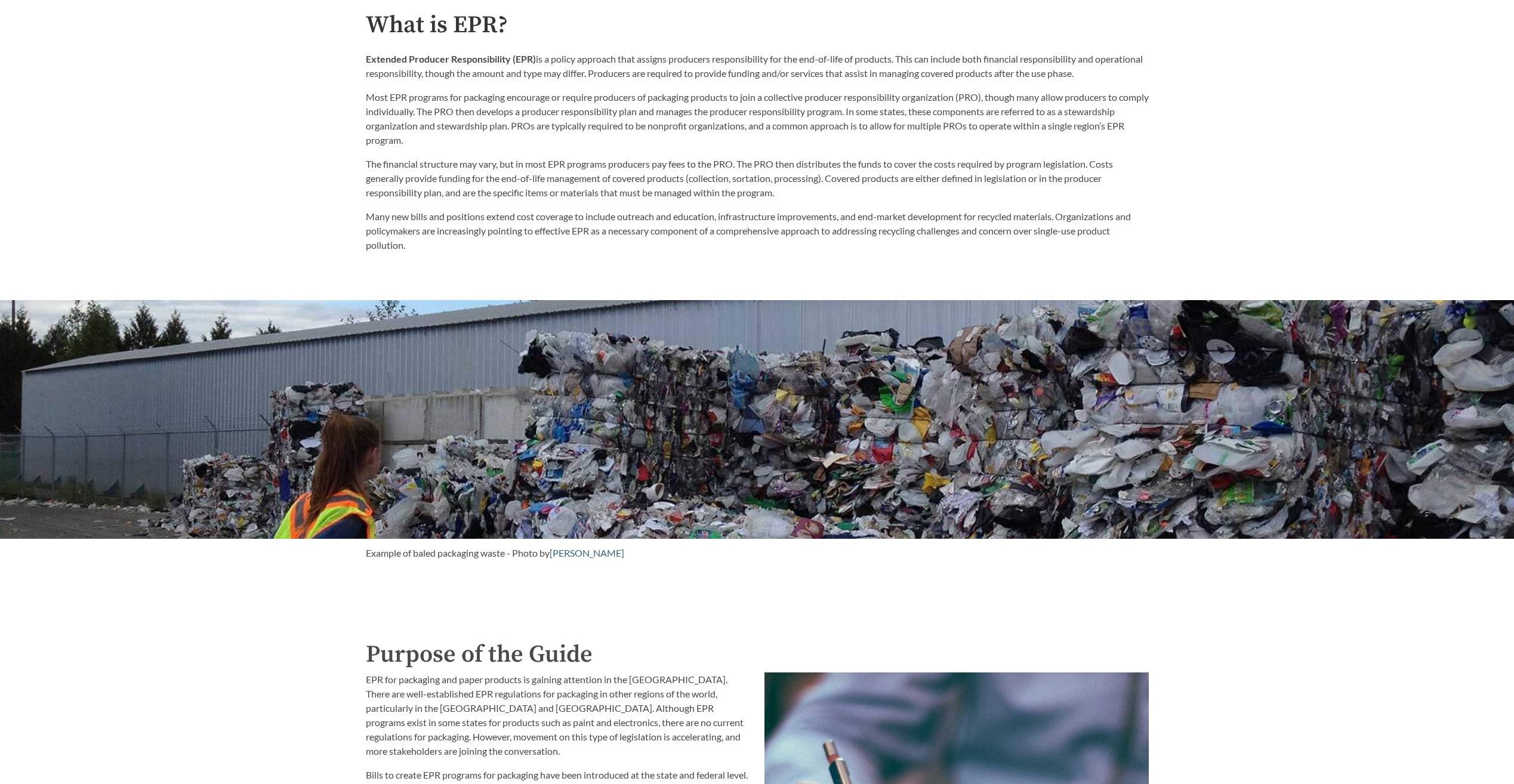
scroll to position [536, 0]
